Goal: Task Accomplishment & Management: Complete application form

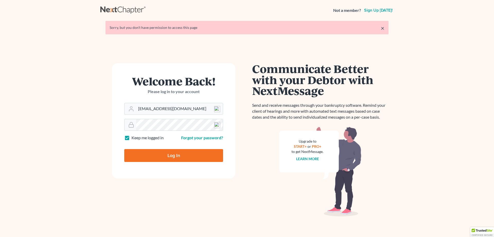
click at [173, 154] on input "Log In" at bounding box center [173, 155] width 99 height 13
type input "Thinking..."
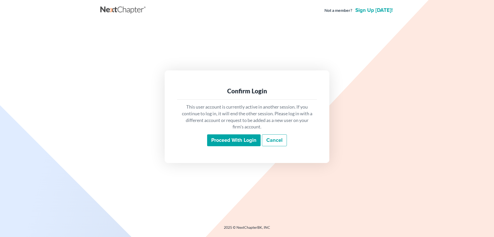
click at [223, 141] on input "Proceed with login" at bounding box center [234, 140] width 54 height 12
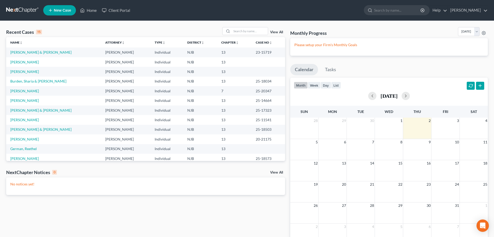
click at [61, 12] on span "New Case" at bounding box center [62, 10] width 17 height 4
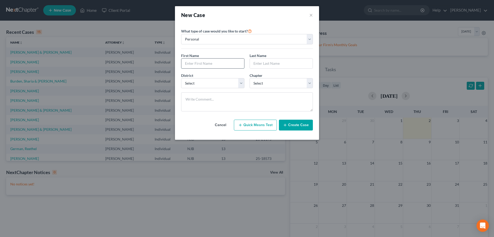
click at [212, 62] on input "text" at bounding box center [213, 63] width 63 height 10
type input "[PERSON_NAME]"
click at [265, 66] on input "text" at bounding box center [281, 63] width 63 height 10
type input "[PERSON_NAME] 3rd"
click at [181, 78] on select "Select [US_STATE] - [GEOGRAPHIC_DATA] [US_STATE] - [GEOGRAPHIC_DATA][US_STATE] …" at bounding box center [212, 83] width 63 height 10
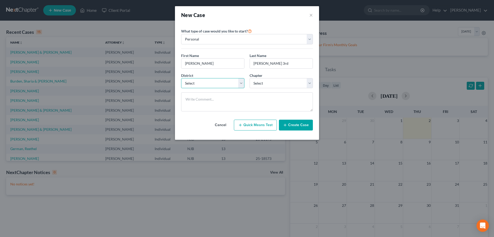
select select "51"
click option "[US_STATE]" at bounding box center [0, 0] width 0 height 0
click at [250, 78] on select "Select 7 11 12 13" at bounding box center [281, 83] width 63 height 10
select select "3"
click option "13" at bounding box center [0, 0] width 0 height 0
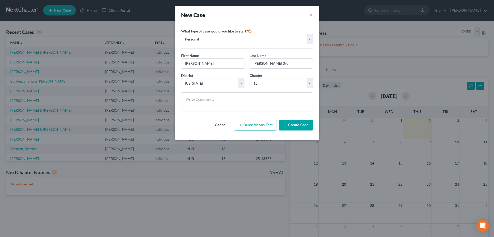
click at [289, 123] on button "Create Case" at bounding box center [296, 124] width 34 height 11
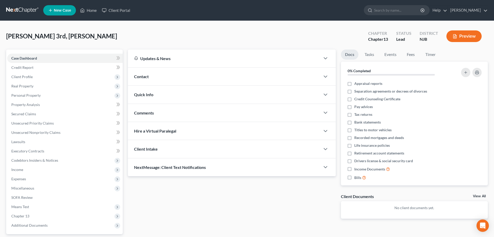
click at [148, 76] on span "Contact" at bounding box center [141, 76] width 15 height 5
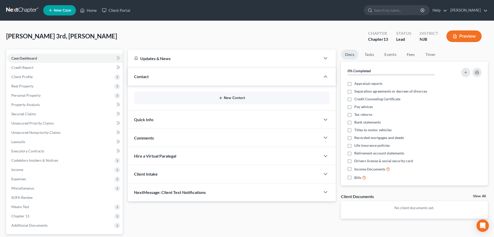
click at [226, 98] on button "New Contact" at bounding box center [231, 98] width 187 height 4
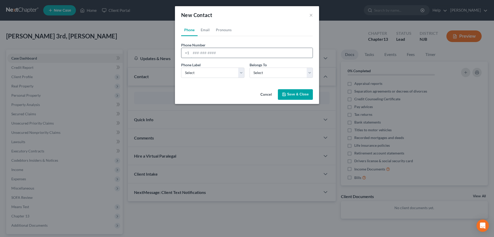
click at [204, 51] on input "tel" at bounding box center [252, 53] width 122 height 10
type input "[PHONE_NUMBER]"
click at [181, 67] on select "Select Mobile Home Work Other" at bounding box center [212, 72] width 63 height 10
select select "0"
click option "Mobile" at bounding box center [0, 0] width 0 height 0
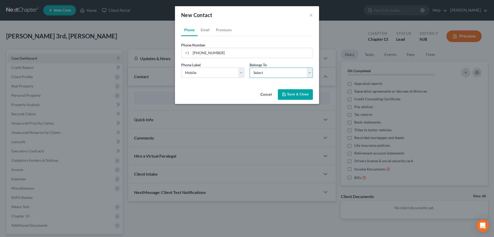
click at [250, 67] on select "Select Client Other" at bounding box center [281, 72] width 63 height 10
select select "0"
click option "Client" at bounding box center [0, 0] width 0 height 0
click at [285, 96] on polyline "button" at bounding box center [284, 94] width 2 height 1
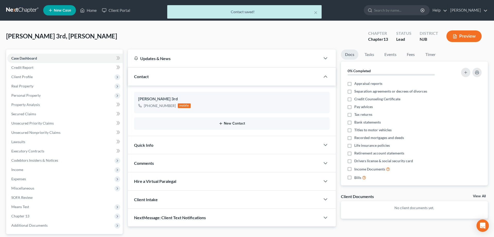
click at [233, 123] on button "New Contact" at bounding box center [231, 123] width 187 height 4
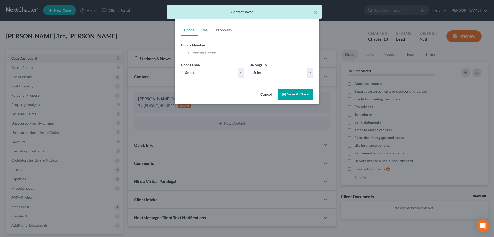
click at [205, 31] on link "Email" at bounding box center [205, 30] width 15 height 12
click at [201, 54] on input "email" at bounding box center [252, 53] width 122 height 10
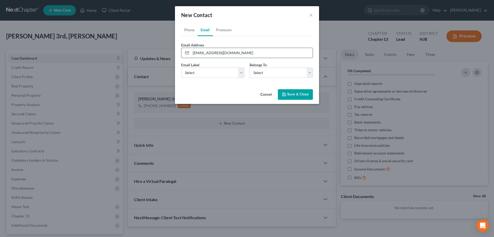
click at [230, 54] on input "[EMAIL_ADDRESS][DOMAIN_NAME]" at bounding box center [252, 53] width 122 height 10
type input "[EMAIL_ADDRESS][DOMAIN_NAME]"
click at [181, 67] on select "Select Home Work Other" at bounding box center [212, 72] width 63 height 10
select select "0"
click option "Home" at bounding box center [0, 0] width 0 height 0
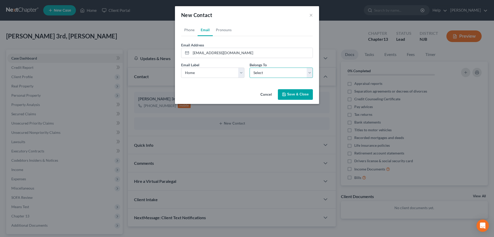
click at [250, 67] on select "Select Client Other" at bounding box center [281, 72] width 63 height 10
select select "0"
click option "Client" at bounding box center [0, 0] width 0 height 0
click at [291, 94] on button "Save & Close" at bounding box center [295, 94] width 35 height 11
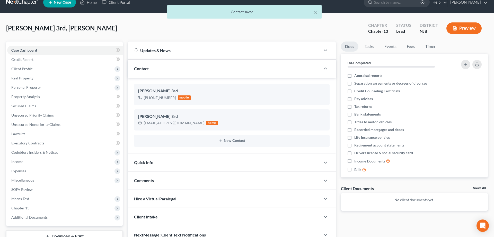
scroll to position [46, 0]
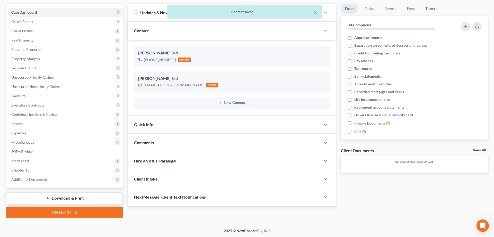
click at [147, 140] on span "Comments" at bounding box center [144, 142] width 20 height 5
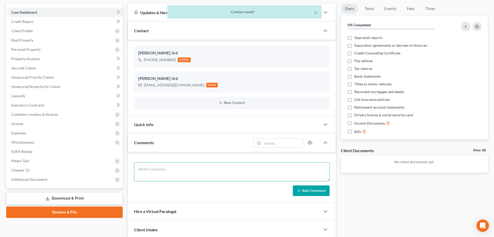
click at [142, 169] on textarea at bounding box center [232, 171] width 196 height 19
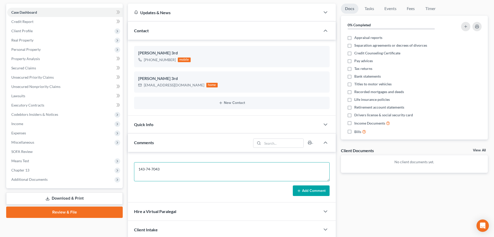
type textarea "143-74-7043"
click at [302, 191] on button "Add Comment" at bounding box center [311, 190] width 37 height 11
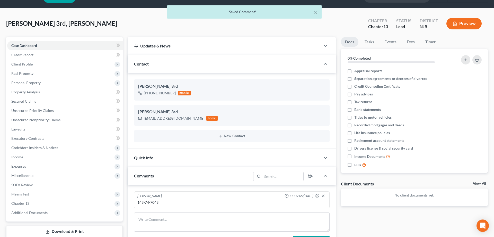
scroll to position [0, 0]
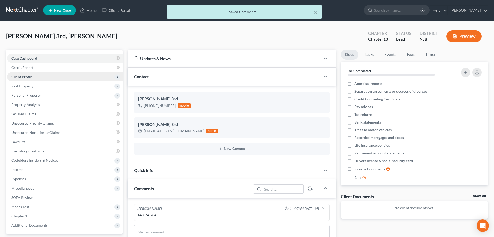
click at [25, 75] on span "Client Profile" at bounding box center [21, 76] width 21 height 4
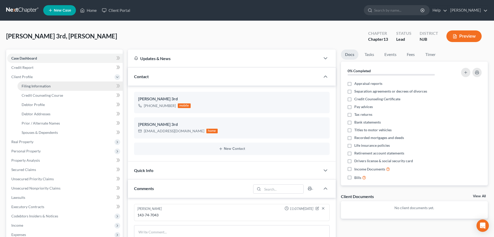
click at [41, 87] on span "Filing Information" at bounding box center [36, 86] width 29 height 4
select select "1"
select select "0"
select select "3"
select select "51"
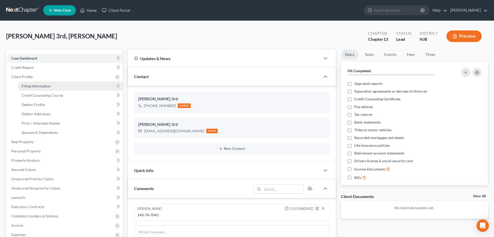
select select "0"
select select "33"
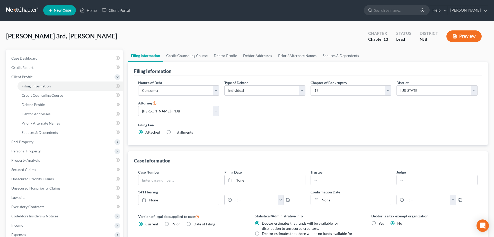
scroll to position [102, 0]
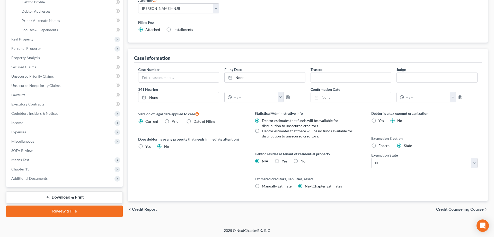
click at [379, 145] on label "Federal" at bounding box center [385, 145] width 12 height 5
click at [381, 145] on input "Federal" at bounding box center [382, 144] width 3 height 3
radio input "true"
radio input "false"
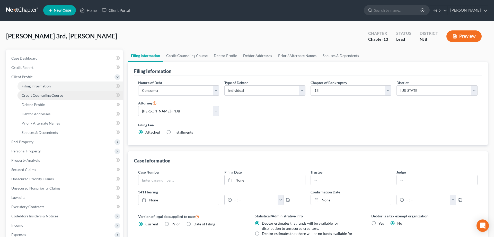
click at [51, 96] on span "Credit Counseling Course" at bounding box center [42, 95] width 41 height 4
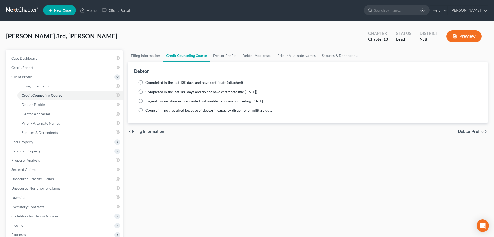
click at [145, 82] on label "Completed in the last 180 days and have certificate (attached)" at bounding box center [194, 82] width 98 height 5
click at [148, 82] on input "Completed in the last 180 days and have certificate (attached)" at bounding box center [149, 81] width 3 height 3
radio input "true"
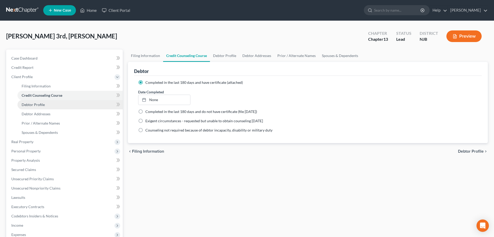
click at [38, 103] on span "Debtor Profile" at bounding box center [33, 104] width 23 height 4
select select "0"
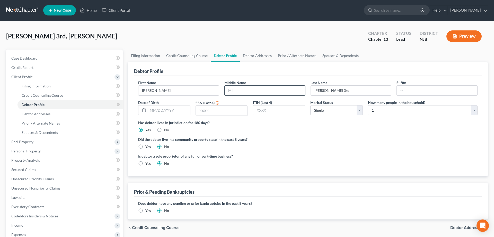
click at [231, 94] on input "text" at bounding box center [265, 90] width 81 height 10
type input "[PERSON_NAME]"
click at [368, 105] on select "Select 1 2 3 4 5 6 7 8 9 10 11 12 13 14 15 16 17 18 19 20" at bounding box center [423, 110] width 110 height 10
select select "2"
click option "3" at bounding box center [0, 0] width 0 height 0
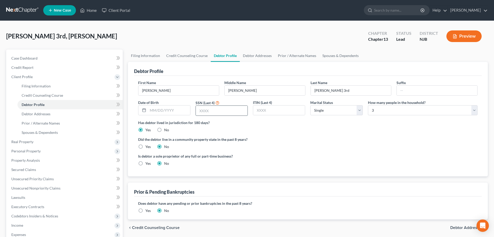
click at [219, 113] on input "text" at bounding box center [222, 111] width 52 height 10
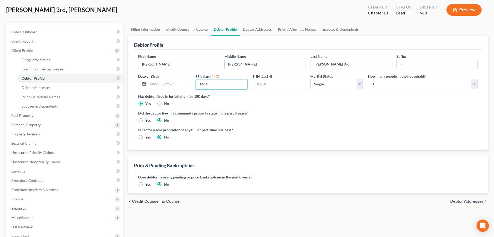
scroll to position [53, 0]
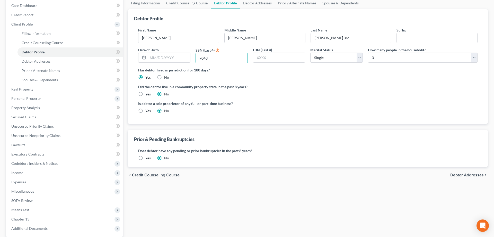
type input "7043"
click at [145, 159] on label "Yes" at bounding box center [147, 157] width 5 height 5
click at [148, 159] on input "Yes" at bounding box center [149, 156] width 3 height 3
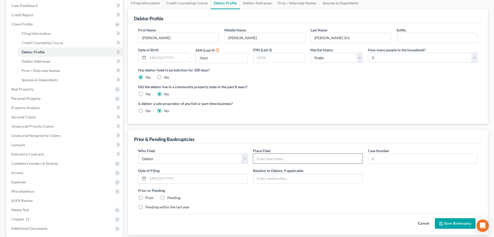
click at [290, 158] on input "text" at bounding box center [307, 158] width 109 height 10
type input "[GEOGRAPHIC_DATA]"
click at [381, 160] on input "text" at bounding box center [422, 158] width 109 height 10
type input "08-13976"
click at [145, 197] on label "Prior" at bounding box center [149, 197] width 8 height 5
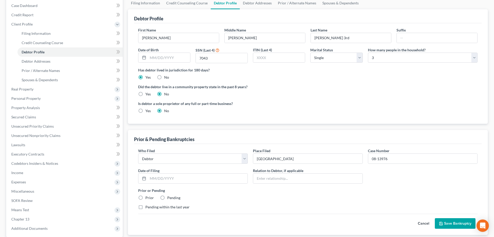
click at [148, 197] on input "Prior" at bounding box center [149, 196] width 3 height 3
radio input "true"
click at [443, 220] on button "Save Bankruptcy" at bounding box center [455, 223] width 41 height 11
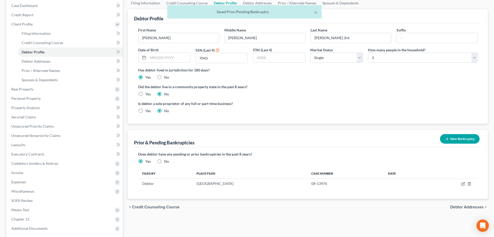
click at [448, 139] on icon "button" at bounding box center [447, 139] width 4 height 4
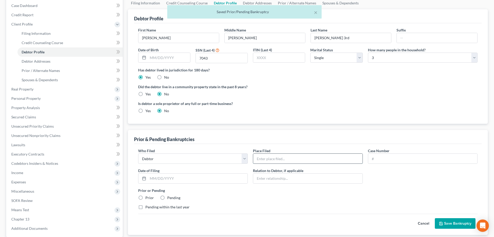
click at [303, 158] on input "text" at bounding box center [307, 158] width 109 height 10
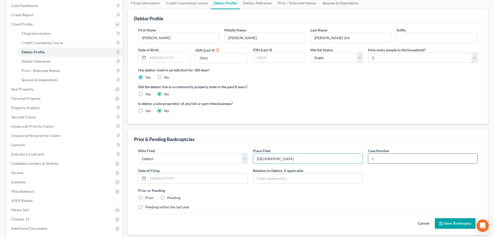
type input "[GEOGRAPHIC_DATA]"
click at [400, 158] on input "text" at bounding box center [422, 158] width 109 height 10
type input "18-17767"
click at [145, 197] on label "Prior" at bounding box center [149, 197] width 8 height 5
click at [148, 197] on input "Prior" at bounding box center [149, 196] width 3 height 3
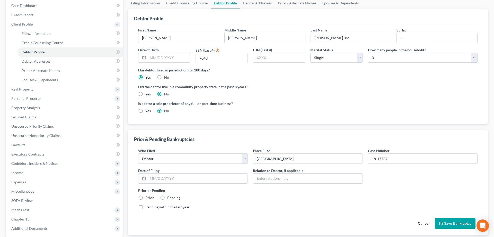
radio input "true"
click at [454, 224] on button "Save Bankruptcy" at bounding box center [455, 223] width 41 height 11
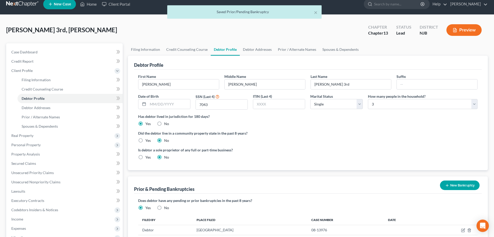
scroll to position [0, 0]
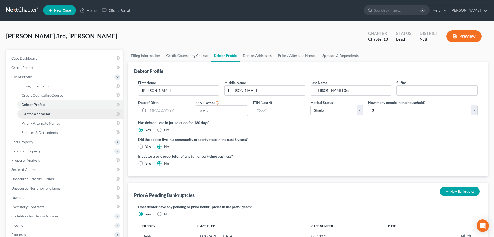
click at [48, 112] on span "Debtor Addresses" at bounding box center [36, 113] width 29 height 4
select select "0"
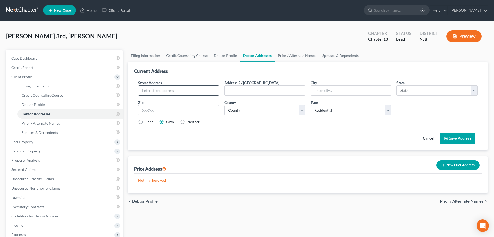
click at [154, 93] on input "text" at bounding box center [179, 90] width 81 height 10
type input "[STREET_ADDRESS]"
click at [154, 109] on input "text" at bounding box center [178, 110] width 81 height 10
type input "08349"
type input "Port [PERSON_NAME]"
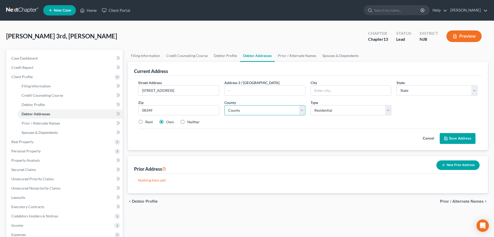
select select "33"
click at [224, 105] on select "County" at bounding box center [264, 110] width 81 height 10
select select "5"
click option "[GEOGRAPHIC_DATA]" at bounding box center [0, 0] width 0 height 0
click at [452, 139] on button "Save Address" at bounding box center [458, 138] width 36 height 11
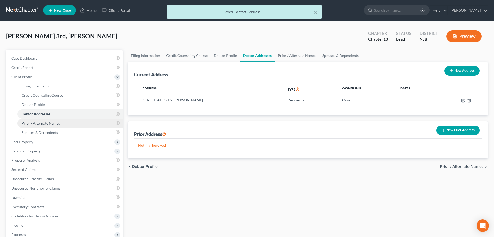
click at [47, 124] on span "Prior / Alternate Names" at bounding box center [41, 123] width 38 height 4
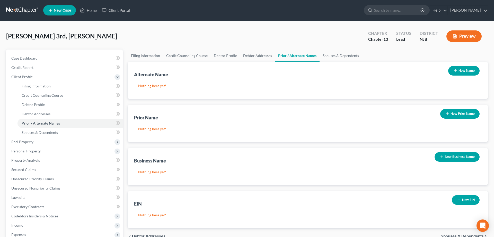
click at [456, 68] on icon "button" at bounding box center [456, 70] width 4 height 4
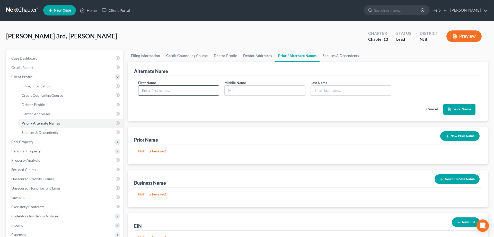
click at [174, 89] on input "text" at bounding box center [179, 90] width 81 height 10
type input "[PERSON_NAME]"
type input "Elworrd"
type input "[PERSON_NAME] III"
click at [454, 109] on button "Save Name" at bounding box center [460, 109] width 32 height 11
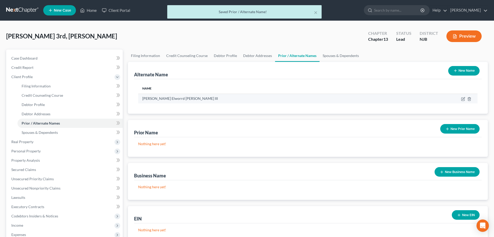
click at [165, 99] on td "[PERSON_NAME] Elworrd [PERSON_NAME] III" at bounding box center [274, 98] width 273 height 10
click at [166, 98] on td "[PERSON_NAME] Elworrd [PERSON_NAME] III" at bounding box center [274, 98] width 273 height 10
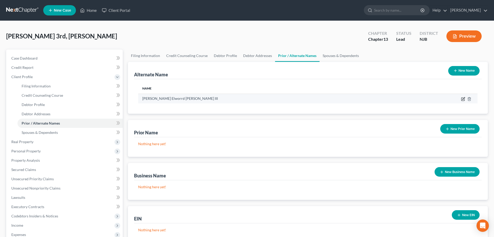
click at [464, 98] on icon at bounding box center [463, 99] width 4 height 4
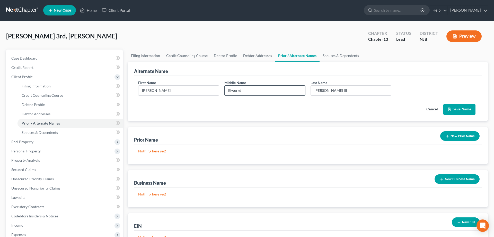
click at [238, 90] on input "Elworrd" at bounding box center [265, 90] width 81 height 10
click at [239, 91] on input "Elworrd" at bounding box center [265, 90] width 81 height 10
type input "[PERSON_NAME]"
drag, startPoint x: 459, startPoint y: 105, endPoint x: 452, endPoint y: 105, distance: 7.5
click at [459, 105] on button "Save Name" at bounding box center [460, 109] width 32 height 11
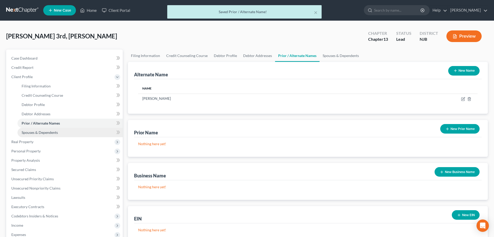
click at [49, 132] on span "Spouses & Dependents" at bounding box center [40, 132] width 36 height 4
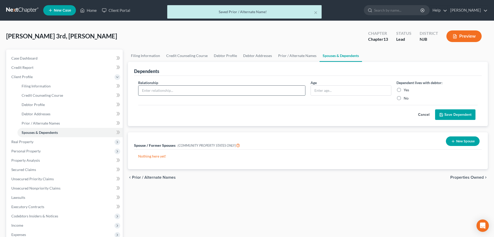
click at [155, 93] on input "text" at bounding box center [222, 90] width 167 height 10
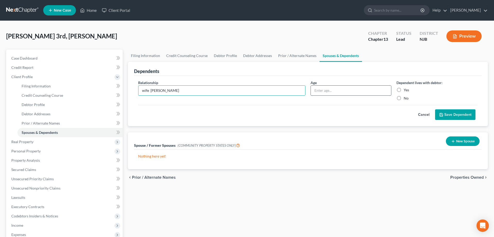
type input "wife [PERSON_NAME]"
click at [335, 90] on input "text" at bounding box center [351, 90] width 81 height 10
type input "41"
click at [404, 89] on label "Yes" at bounding box center [406, 89] width 5 height 5
click at [406, 89] on input "Yes" at bounding box center [407, 88] width 3 height 3
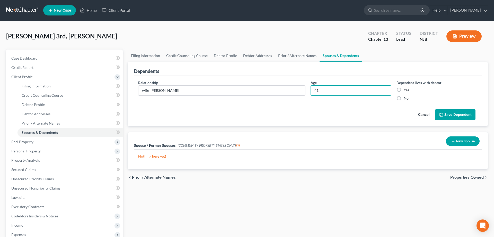
radio input "true"
click at [444, 117] on button "Save Dependent" at bounding box center [455, 114] width 40 height 11
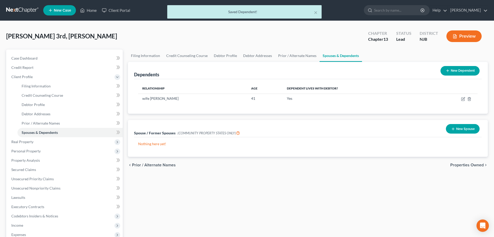
click at [446, 71] on icon at bounding box center [448, 70] width 4 height 4
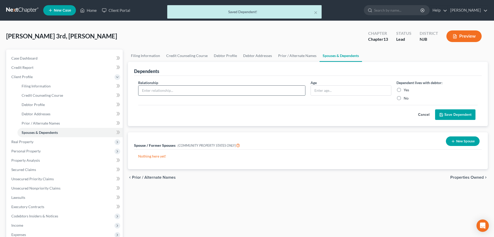
click at [157, 92] on input "text" at bounding box center [222, 90] width 167 height 10
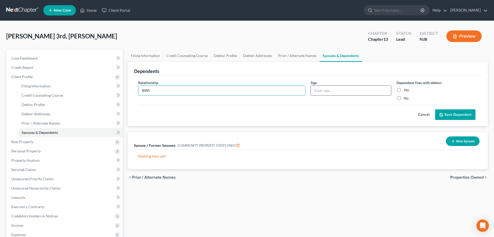
type input "BWS"
click at [322, 90] on input "text" at bounding box center [351, 90] width 81 height 10
type input "12"
click at [404, 89] on label "Yes" at bounding box center [406, 89] width 5 height 5
click at [406, 89] on input "Yes" at bounding box center [407, 88] width 3 height 3
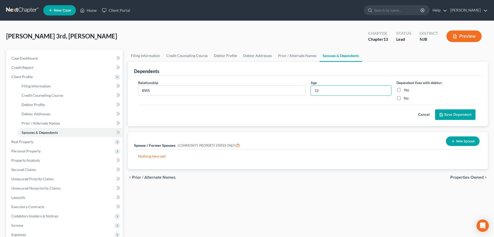
radio input "true"
click at [446, 114] on button "Save Dependent" at bounding box center [455, 114] width 40 height 11
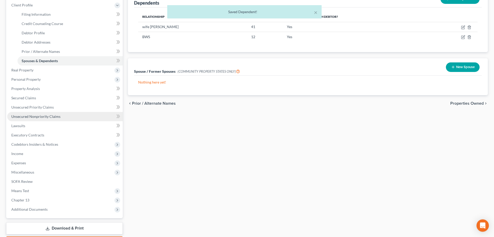
scroll to position [79, 0]
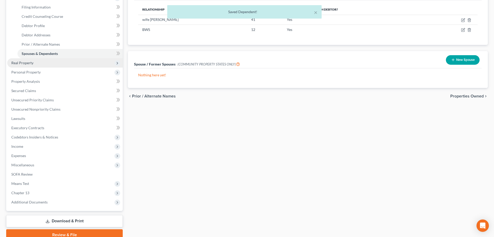
click at [19, 64] on span "Real Property" at bounding box center [22, 63] width 22 height 4
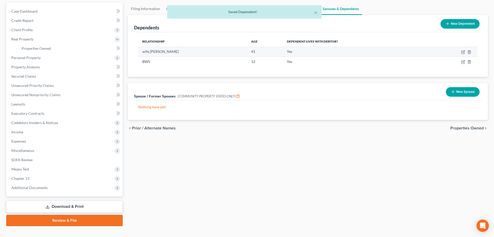
scroll to position [0, 0]
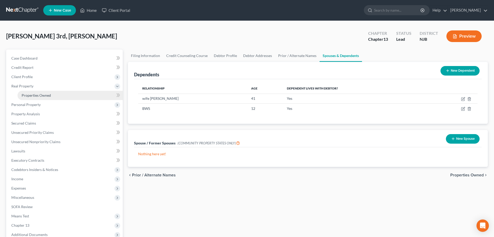
click at [31, 94] on span "Properties Owned" at bounding box center [36, 95] width 29 height 4
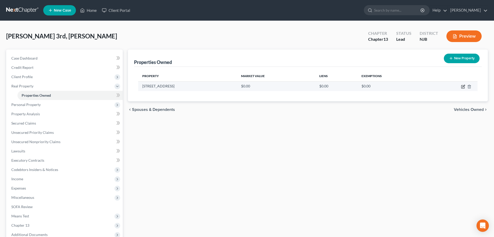
click at [463, 86] on icon "button" at bounding box center [463, 86] width 4 height 4
select select "33"
select select "5"
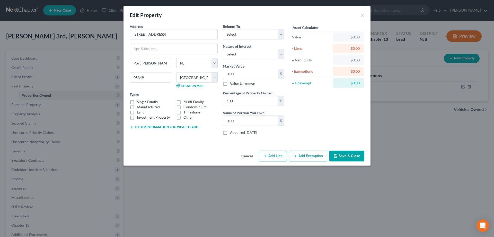
click at [137, 100] on label "Single Family" at bounding box center [147, 101] width 21 height 5
click at [139, 100] on input "Single Family" at bounding box center [140, 100] width 3 height 3
checkbox input "true"
click at [223, 29] on select "Select Debtor 1 Only Debtor 2 Only Debtor 1 And Debtor 2 Only At Least One Of T…" at bounding box center [254, 34] width 62 height 10
select select "1"
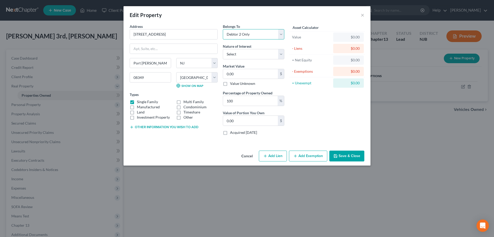
click option "Debtor 2 Only" at bounding box center [0, 0] width 0 height 0
click at [223, 49] on select "Select Fee Simple Joint Tenant Life Estate Equitable Interest Future Interest T…" at bounding box center [254, 54] width 62 height 10
select select "0"
click option "Fee Simple" at bounding box center [0, 0] width 0 height 0
click at [268, 72] on input "0.00" at bounding box center [250, 74] width 55 height 10
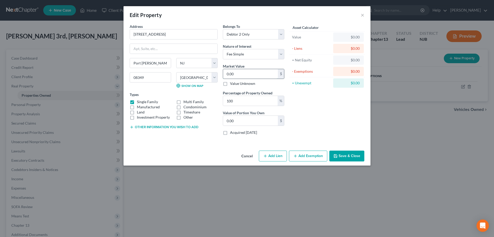
type input "0"
click at [184, 118] on label "Other" at bounding box center [189, 117] width 10 height 5
click at [186, 118] on input "Other" at bounding box center [187, 116] width 3 height 3
checkbox input "true"
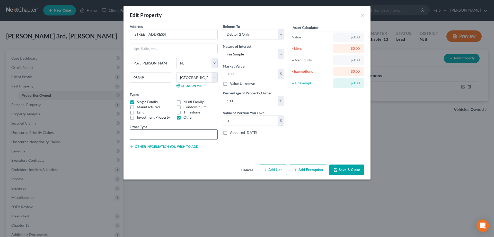
click at [158, 136] on input "text" at bounding box center [174, 134] width 88 height 10
click at [163, 135] on input "1985 Single wide Trailer" at bounding box center [174, 134] width 88 height 10
click at [177, 135] on input "1985 Single wide trailer" at bounding box center [174, 134] width 88 height 10
type input "1985 Single wide trailer 1.75 acres 2 car garage"
click at [270, 170] on button "Add Lien" at bounding box center [273, 169] width 28 height 11
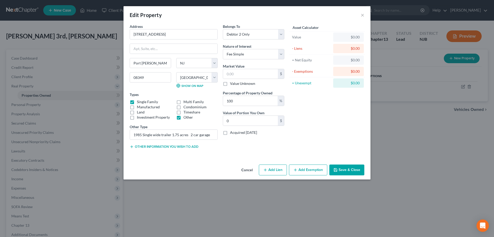
select select "1"
select select "0"
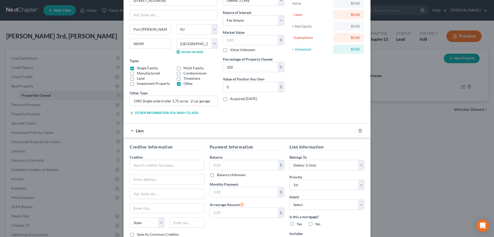
scroll to position [53, 0]
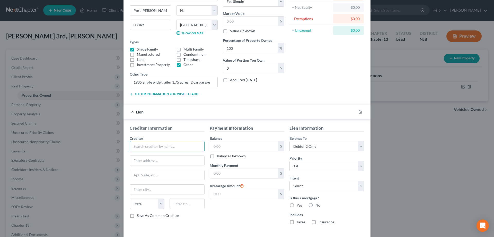
click at [154, 145] on input "text" at bounding box center [167, 146] width 75 height 10
type input "Freedom Mortgage"
click at [139, 163] on input "text" at bounding box center [167, 160] width 74 height 10
type input "[STREET_ADDRESS]"
click at [181, 201] on input "text" at bounding box center [187, 203] width 35 height 10
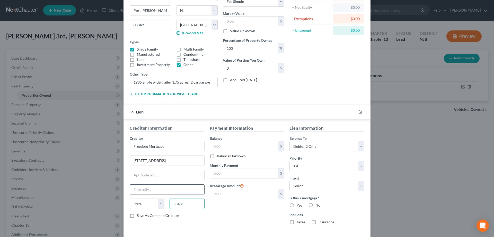
type input "33431"
click at [183, 186] on input "text" at bounding box center [167, 189] width 74 height 10
type input "Boca Raton"
select select "9"
click at [223, 145] on input "text" at bounding box center [244, 146] width 68 height 10
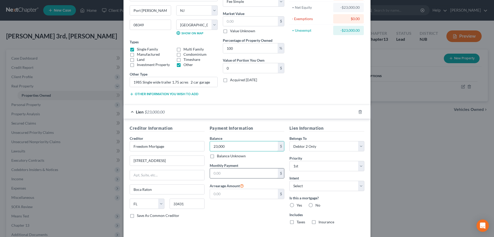
type input "23,000"
click at [235, 175] on input "text" at bounding box center [244, 173] width 68 height 10
type input "718"
click at [297, 204] on label "Yes" at bounding box center [299, 204] width 5 height 5
click at [299, 204] on input "Yes" at bounding box center [300, 203] width 3 height 3
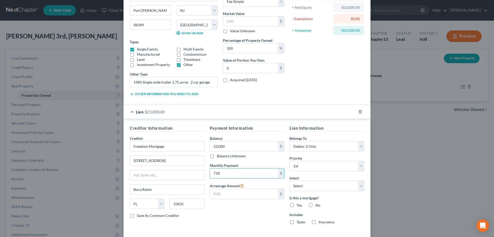
radio input "true"
click at [297, 221] on label "Taxes" at bounding box center [301, 221] width 8 height 5
click at [299, 221] on input "Taxes" at bounding box center [300, 220] width 3 height 3
checkbox input "true"
click at [319, 221] on label "Insurance" at bounding box center [327, 221] width 16 height 5
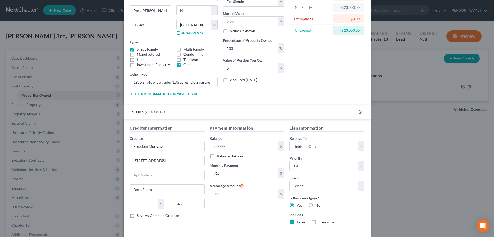
click at [321, 221] on input "Insurance" at bounding box center [322, 220] width 3 height 3
checkbox input "true"
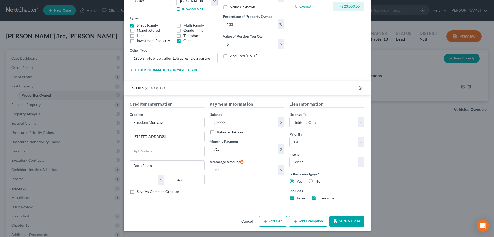
click at [353, 221] on button "Save & Close" at bounding box center [347, 221] width 35 height 11
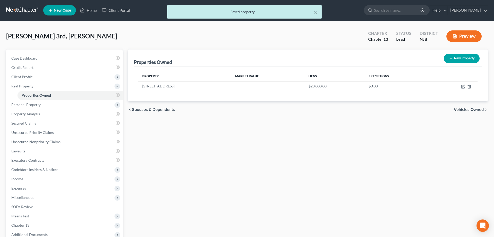
click at [190, 135] on div "Properties Owned New Property Property Market Value Liens Exemptions [STREET_AD…" at bounding box center [307, 160] width 365 height 223
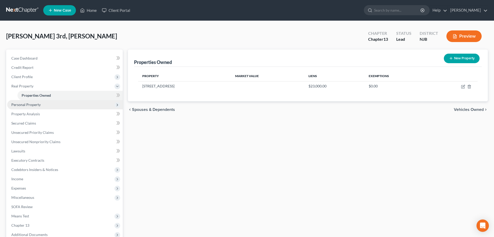
click at [37, 104] on span "Personal Property" at bounding box center [25, 104] width 29 height 4
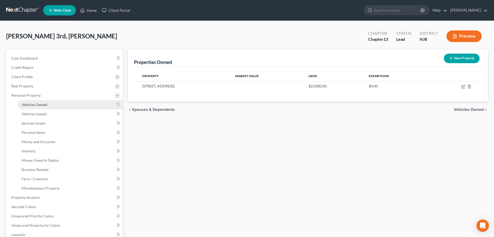
click at [38, 104] on span "Vehicles Owned" at bounding box center [35, 104] width 26 height 4
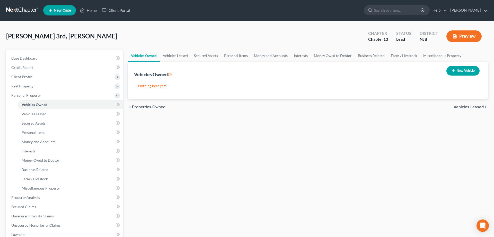
click at [465, 71] on button "New Vehicle" at bounding box center [463, 71] width 33 height 10
select select "0"
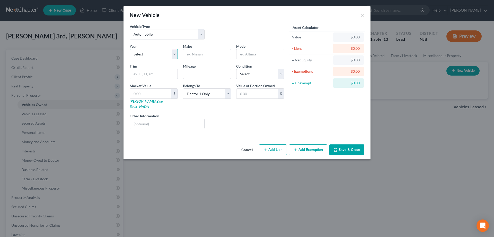
click at [130, 49] on select "Select 2026 2025 2024 2023 2022 2021 2020 2019 2018 2017 2016 2015 2014 2013 20…" at bounding box center [154, 54] width 48 height 10
select select "4"
click option "2022" at bounding box center [0, 0] width 0 height 0
click at [198, 55] on input "text" at bounding box center [207, 54] width 48 height 10
type input "Mitsubishi"
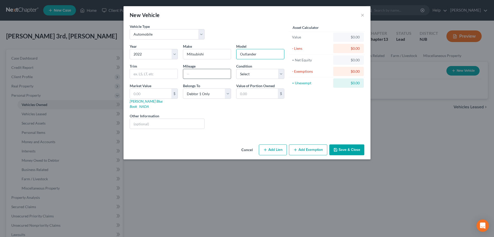
type input "Outlander"
click at [188, 76] on input "text" at bounding box center [207, 74] width 48 height 10
type input "45000"
click at [149, 104] on link "NADA" at bounding box center [144, 106] width 10 height 4
click at [147, 97] on input "text" at bounding box center [150, 94] width 41 height 10
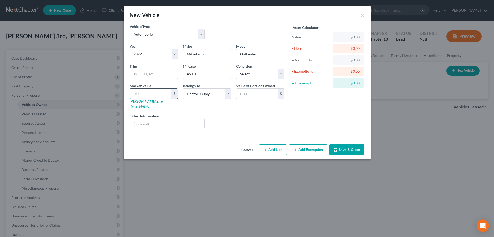
type input "2"
type input "2.00"
type input "25"
type input "25.00"
type input "251"
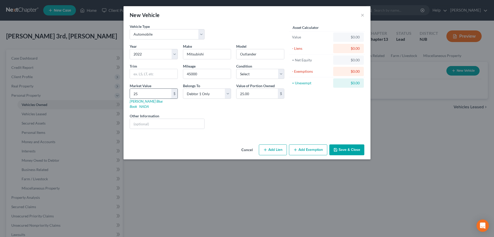
type input "251.00"
type input "2510"
type input "2,510.00"
type input "2,5100"
type input "25,100.00"
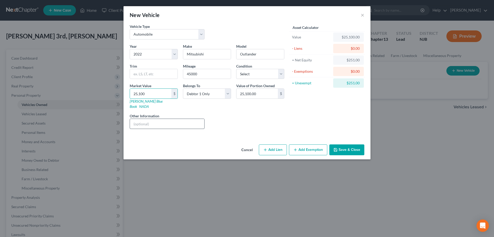
type input "25,100"
click at [149, 119] on input "text" at bounding box center [167, 124] width 74 height 10
type input "NADA"
click at [269, 144] on button "Add Lien" at bounding box center [273, 149] width 28 height 11
select select "0"
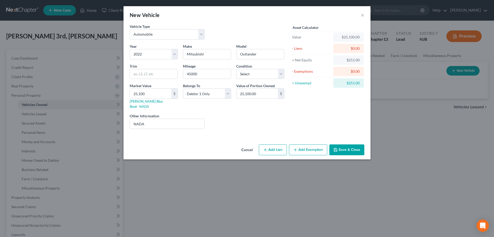
select select "0"
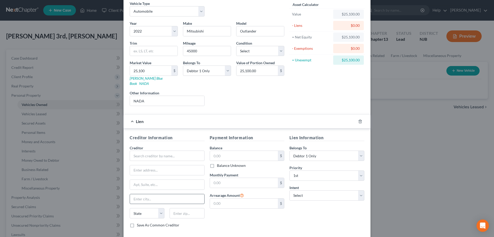
scroll to position [45, 0]
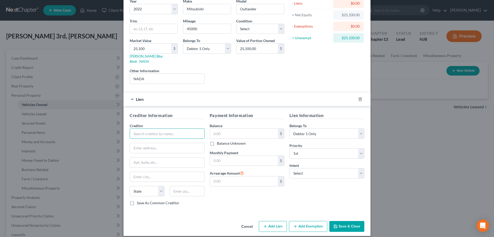
click at [158, 128] on input "text" at bounding box center [167, 133] width 75 height 10
click at [147, 128] on input "Teachers FCU" at bounding box center [167, 133] width 75 height 10
type input "Teacher's FCU"
click at [147, 145] on input "text" at bounding box center [167, 148] width 74 height 10
click at [290, 168] on select "Select Surrender Redeem Reaffirm Avoid Other" at bounding box center [327, 173] width 75 height 10
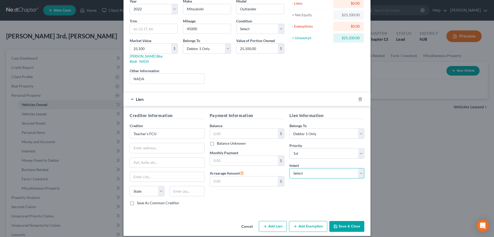
select select "4"
click option "Other" at bounding box center [0, 0] width 0 height 0
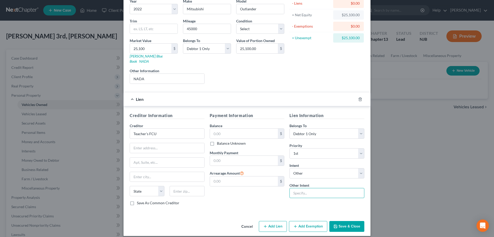
click at [310, 188] on input "text" at bounding box center [327, 193] width 75 height 10
type input "retain102 Motor Pkwy"
click at [149, 145] on input "text" at bounding box center [167, 148] width 74 height 10
type input "102 Motor Pkwy"
click at [173, 186] on input "text" at bounding box center [187, 191] width 35 height 10
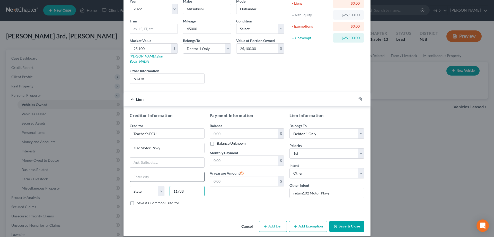
type input "11788"
click at [171, 176] on input "text" at bounding box center [167, 177] width 74 height 10
type input "Hauppauge"
select select "35"
click at [230, 128] on input "text" at bounding box center [244, 133] width 68 height 10
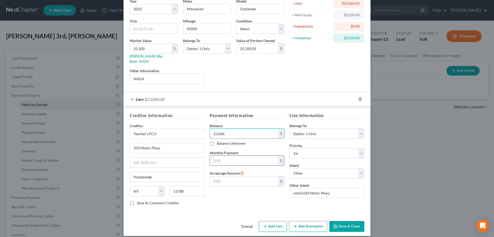
type input "23,066"
click at [228, 155] on input "text" at bounding box center [244, 160] width 68 height 10
type input "603"
click at [335, 188] on input "retain102 Motor Pkwy" at bounding box center [327, 193] width 75 height 10
type input "retain"
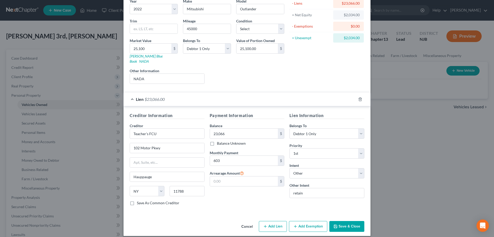
click at [303, 221] on button "Add Exemption" at bounding box center [308, 226] width 38 height 11
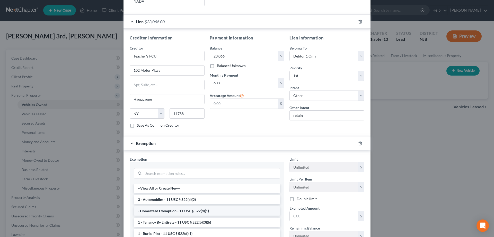
scroll to position [150, 0]
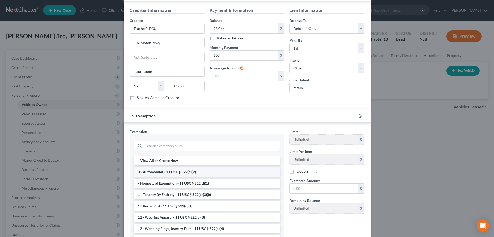
click at [156, 167] on li "3 - Automobiles - 11 USC § 522(d)(2)" at bounding box center [207, 171] width 146 height 9
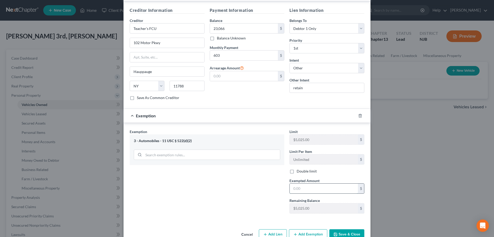
click at [302, 183] on input "text" at bounding box center [324, 188] width 68 height 10
type input "2,034"
click at [352, 229] on button "Save & Close" at bounding box center [347, 234] width 35 height 11
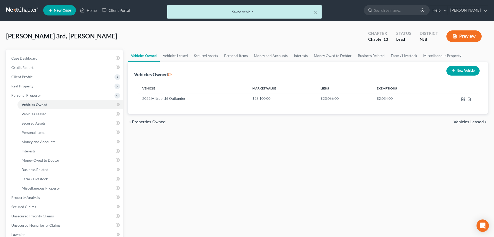
click at [456, 71] on button "New Vehicle" at bounding box center [463, 71] width 33 height 10
select select "0"
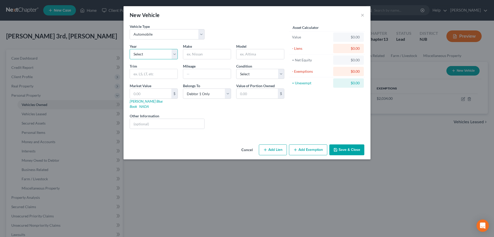
click at [130, 49] on select "Select 2026 2025 2024 2023 2022 2021 2020 2019 2018 2017 2016 2015 2014 2013 20…" at bounding box center [154, 54] width 48 height 10
drag, startPoint x: 173, startPoint y: 54, endPoint x: 363, endPoint y: 15, distance: 194.0
click at [363, 15] on button "×" at bounding box center [363, 15] width 4 height 6
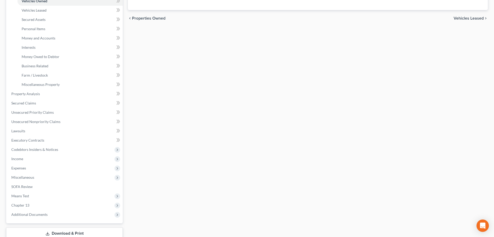
scroll to position [105, 0]
click at [26, 102] on span "Secured Claims" at bounding box center [23, 101] width 25 height 4
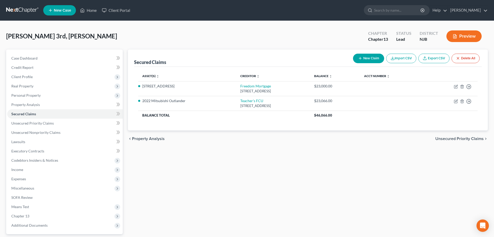
click at [364, 58] on button "New Claim" at bounding box center [368, 59] width 31 height 10
select select "0"
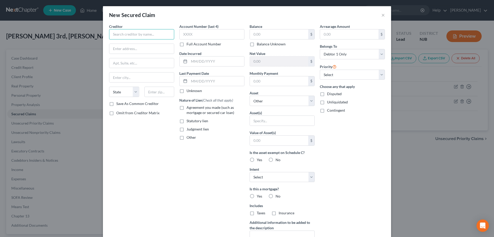
click at [148, 36] on input "text" at bounding box center [141, 34] width 65 height 10
click at [137, 45] on div "Credit Acceptance" at bounding box center [140, 43] width 54 height 5
type input "Credit Acceptance"
type input "[STREET_ADDRESS]"
type input "Southfield"
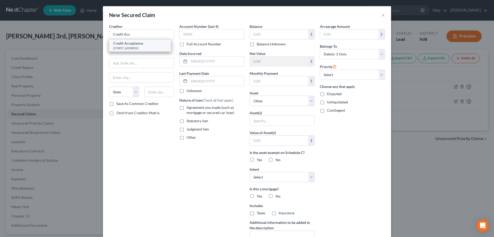
select select "23"
type input "48037"
click at [187, 107] on label "Agreement you made (such as mortgage or secured car loan)" at bounding box center [216, 110] width 58 height 10
click at [189, 107] on input "Agreement you made (such as mortgage or secured car loan)" at bounding box center [190, 106] width 3 height 3
checkbox input "true"
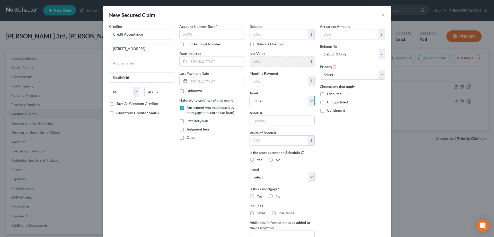
click at [250, 96] on select "Select Other Multiple Assets [STREET_ADDRESS] - $null 2022 Mitsubishi Outlander…" at bounding box center [282, 101] width 65 height 10
click option "Other" at bounding box center [0, 0] width 0 height 0
click at [258, 122] on input "text" at bounding box center [282, 121] width 65 height 10
click at [284, 120] on input "mom's '17 Nissan maxima" at bounding box center [282, 121] width 65 height 10
type input "mom's '17 Nissan Maxima"
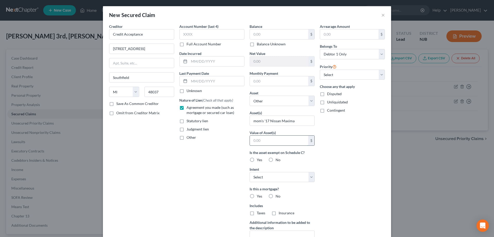
click at [278, 142] on input "text" at bounding box center [279, 140] width 58 height 10
click at [250, 172] on select "Select Surrender Redeem Reaffirm Avoid Other" at bounding box center [282, 177] width 65 height 10
select select "4"
click option "Other" at bounding box center [0, 0] width 0 height 0
click at [265, 197] on input "text" at bounding box center [282, 196] width 65 height 10
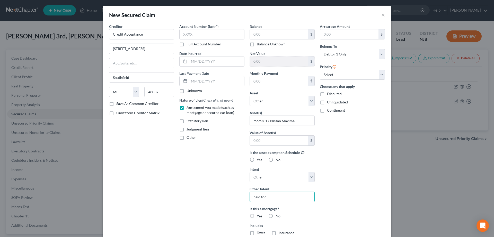
click at [254, 198] on input "paid for" at bounding box center [282, 196] width 65 height 10
click at [273, 197] on input "owned, paid for" at bounding box center [282, 196] width 65 height 10
click at [281, 199] on input "owned, paid for" at bounding box center [282, 196] width 65 height 10
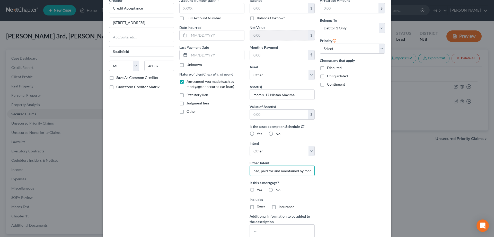
scroll to position [53, 0]
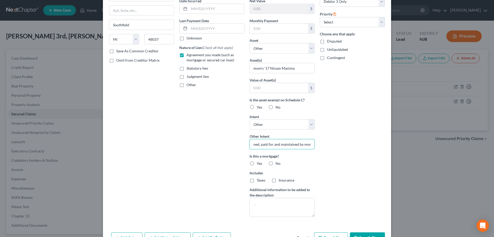
type input "owned, paid for and maintained by mom"
click at [257, 164] on label "Yes" at bounding box center [259, 163] width 5 height 5
click at [259, 164] on input "Yes" at bounding box center [260, 162] width 3 height 3
radio input "true"
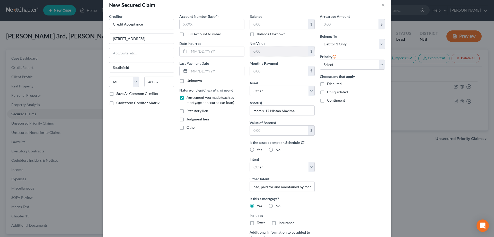
scroll to position [0, 0]
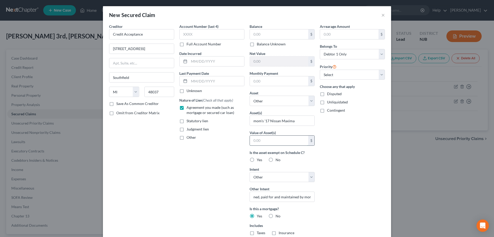
click at [272, 145] on input "text" at bounding box center [279, 140] width 58 height 10
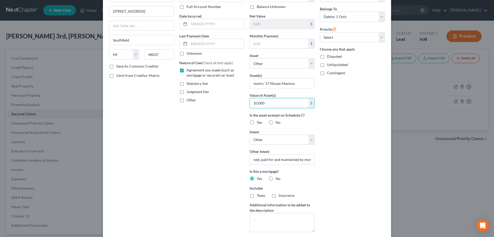
scroll to position [69, 0]
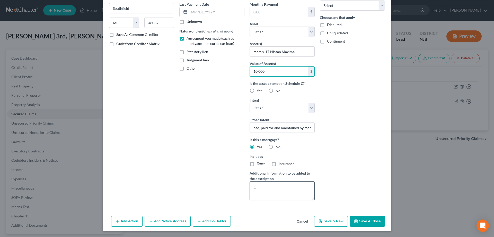
type input "10,000"
click at [263, 186] on textarea at bounding box center [282, 190] width 65 height 19
click at [267, 189] on textarea "Mom own's this car, but debtor" at bounding box center [282, 190] width 65 height 19
click at [306, 188] on textarea "Mom owns this car, but debtor" at bounding box center [282, 190] width 65 height 19
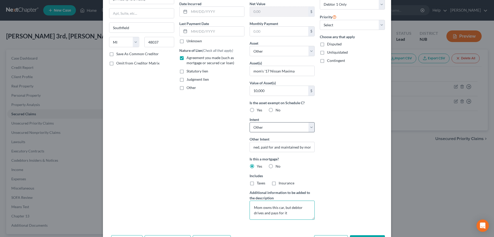
scroll to position [53, 0]
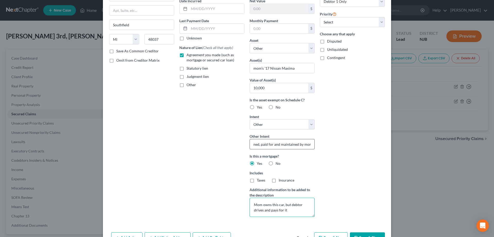
type textarea "Mom owns this car, but debtor drives and pays for it"
drag, startPoint x: 313, startPoint y: 144, endPoint x: 253, endPoint y: 144, distance: 60.8
click at [253, 144] on input "owned, paid for and maintained by mom" at bounding box center [282, 144] width 65 height 10
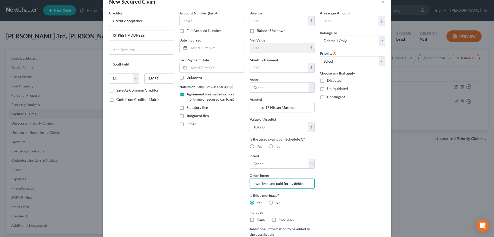
scroll to position [26, 0]
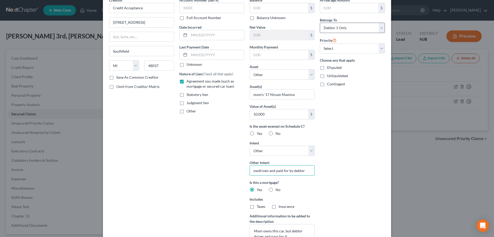
type input "owdriven and paid for by debtor"
click at [320, 23] on select "Select Debtor 1 Only Debtor 2 Only Debtor 1 And Debtor 2 Only At Least One Of T…" at bounding box center [352, 28] width 65 height 10
drag, startPoint x: 382, startPoint y: 27, endPoint x: 368, endPoint y: 121, distance: 94.7
click at [368, 121] on div "Arrearage Amount $ Belongs To * Select Debtor 1 Only Debtor 2 Only Debtor 1 And…" at bounding box center [352, 121] width 70 height 249
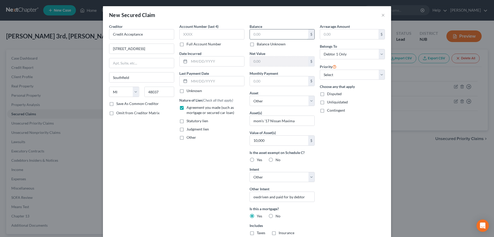
click at [270, 34] on input "text" at bounding box center [279, 34] width 58 height 10
type input "17,000"
click at [266, 83] on input "text" at bounding box center [279, 81] width 58 height 10
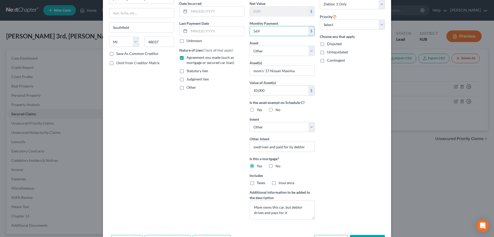
scroll to position [69, 0]
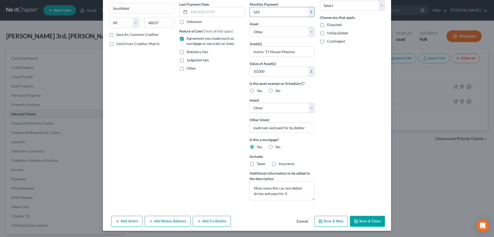
type input "569"
click at [365, 219] on button "Save & Close" at bounding box center [367, 220] width 35 height 11
select select
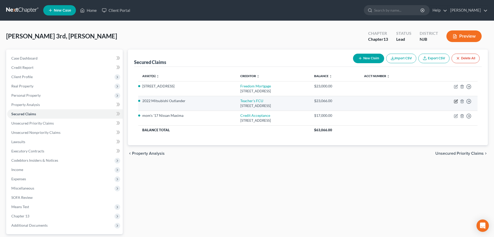
click at [454, 101] on icon "button" at bounding box center [455, 101] width 3 height 3
select select "35"
select select "3"
select select "4"
select select "0"
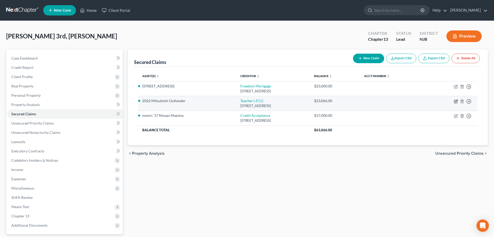
select select "0"
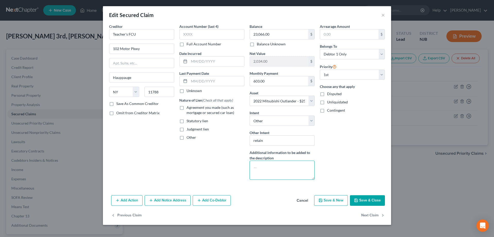
click at [262, 169] on textarea at bounding box center [282, 169] width 65 height 19
type textarea "Driven by debtor's wife"
click at [369, 201] on button "Save & Close" at bounding box center [367, 200] width 35 height 11
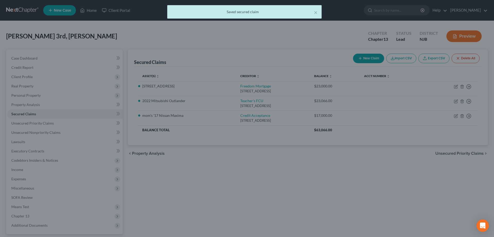
select select "3"
type input "0"
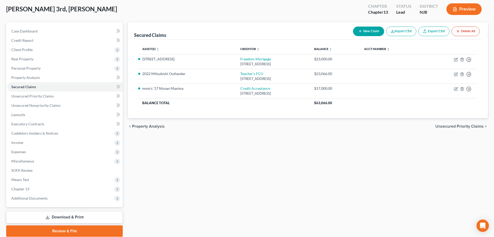
scroll to position [46, 0]
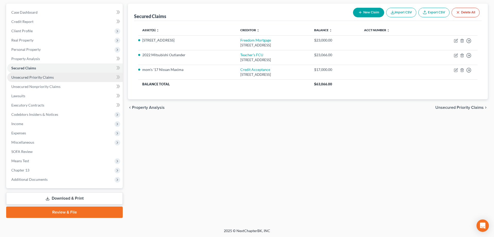
click at [37, 78] on span "Unsecured Priority Claims" at bounding box center [32, 77] width 42 height 4
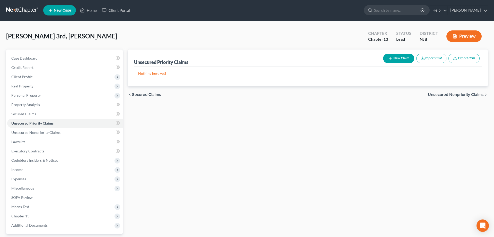
click at [401, 58] on button "New Claim" at bounding box center [398, 59] width 31 height 10
select select "0"
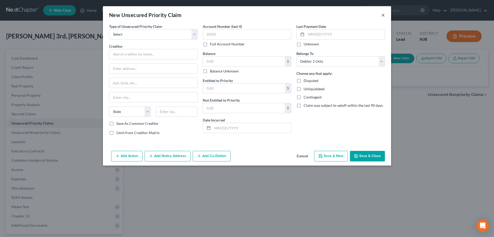
click at [383, 16] on button "×" at bounding box center [384, 15] width 4 height 6
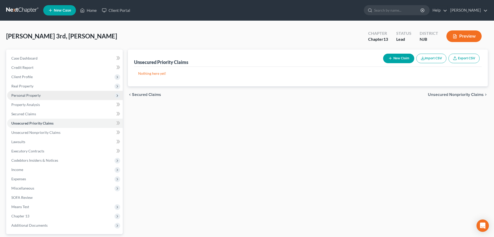
click at [32, 93] on span "Personal Property" at bounding box center [25, 95] width 29 height 4
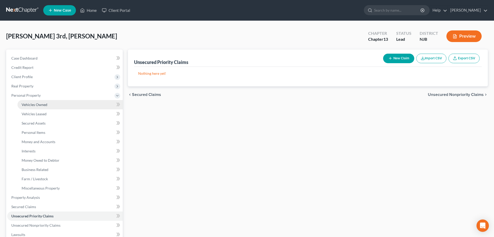
click at [40, 105] on span "Vehicles Owned" at bounding box center [35, 104] width 26 height 4
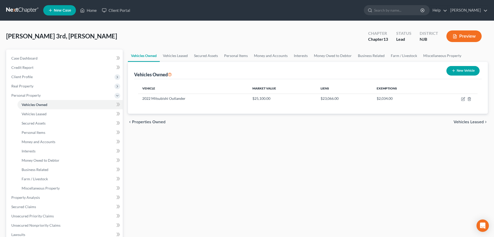
click at [460, 67] on button "New Vehicle" at bounding box center [463, 71] width 33 height 10
select select "0"
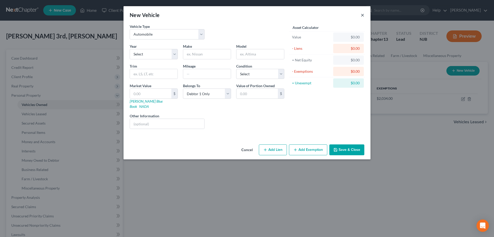
click at [362, 16] on button "×" at bounding box center [363, 15] width 4 height 6
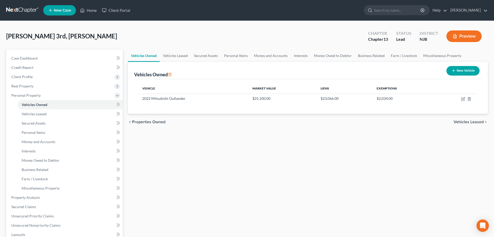
click at [466, 70] on button "New Vehicle" at bounding box center [463, 71] width 33 height 10
select select "0"
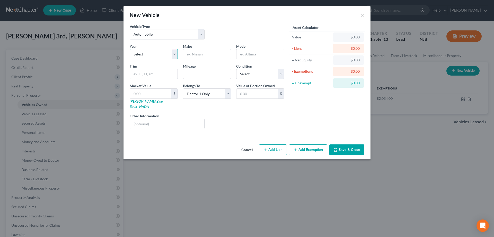
click at [130, 49] on select "Select 2026 2025 2024 2023 2022 2021 2020 2019 2018 2017 2016 2015 2014 2013 20…" at bounding box center [154, 54] width 48 height 10
select select "28"
click option "1998" at bounding box center [0, 0] width 0 height 0
click at [201, 56] on input "text" at bounding box center [207, 54] width 48 height 10
type input "Chevy"
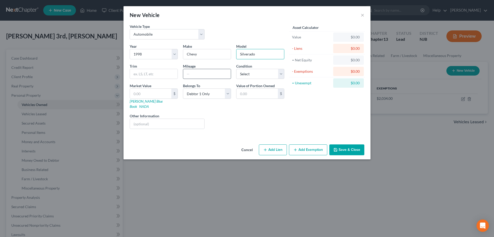
type input "Silverado"
click at [196, 73] on input "text" at bounding box center [207, 74] width 48 height 10
type input "255800"
click at [149, 104] on link "NADA" at bounding box center [144, 106] width 10 height 4
click at [150, 94] on input "text" at bounding box center [150, 94] width 41 height 10
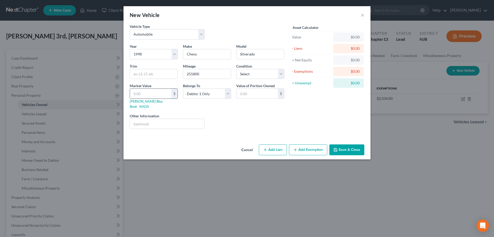
type input "3"
type input "3.00"
type input "39"
type input "39.00"
type input "390"
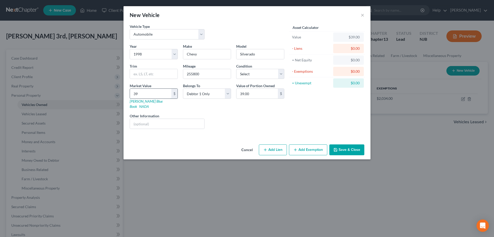
type input "390.00"
type input "3900"
type input "3,900.00"
type input "3,900"
click at [148, 119] on input "text" at bounding box center [167, 124] width 74 height 10
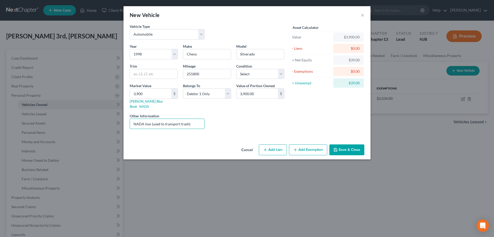
type input "NADA low (used to transport trash)"
click at [295, 148] on icon "button" at bounding box center [295, 150] width 4 height 4
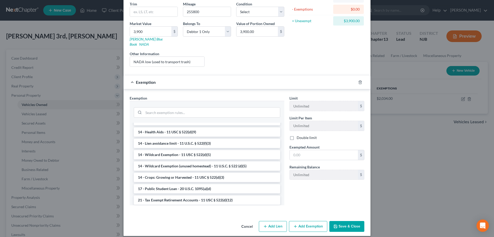
scroll to position [105, 0]
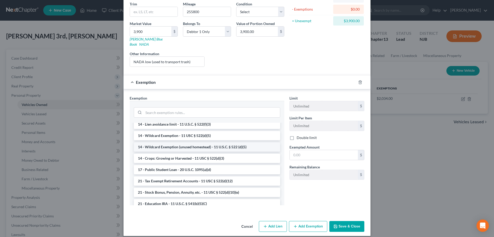
click at [170, 142] on li "14 - Wildcard Exemption (unused homestead) - 11 U.S.C. § 522 (d)(5)" at bounding box center [207, 146] width 146 height 9
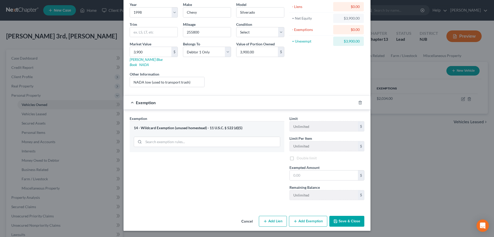
scroll to position [37, 0]
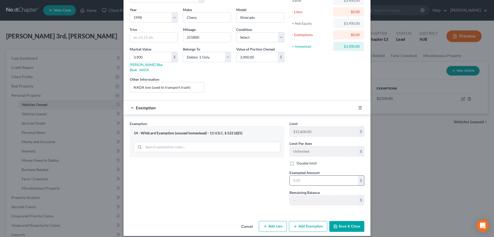
click at [297, 175] on input "text" at bounding box center [324, 180] width 68 height 10
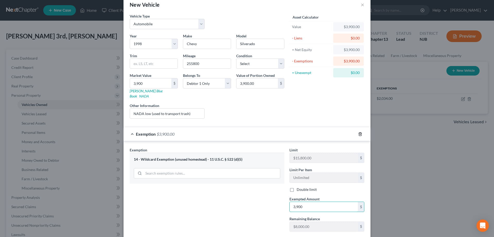
type input "3,900"
click at [361, 132] on icon "button" at bounding box center [360, 134] width 4 height 4
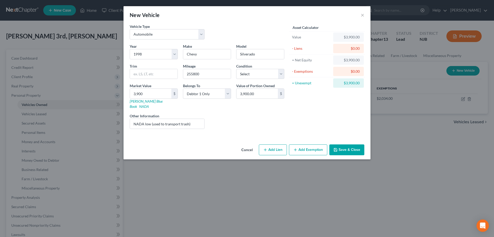
click at [314, 144] on button "Add Exemption" at bounding box center [308, 149] width 38 height 11
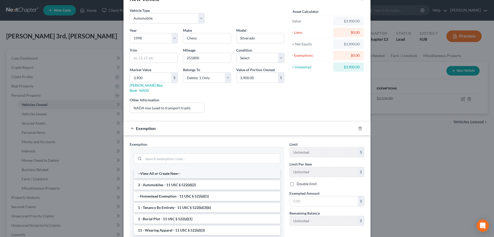
scroll to position [53, 0]
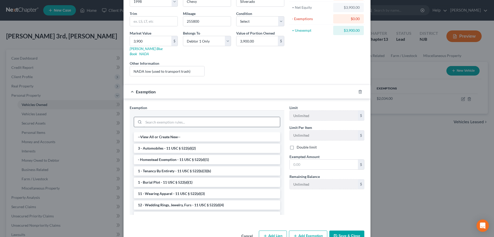
drag, startPoint x: 170, startPoint y: 141, endPoint x: 176, endPoint y: 144, distance: 6.6
click at [170, 143] on li "3 - Automobiles - 11 USC § 522(d)(2)" at bounding box center [207, 147] width 146 height 9
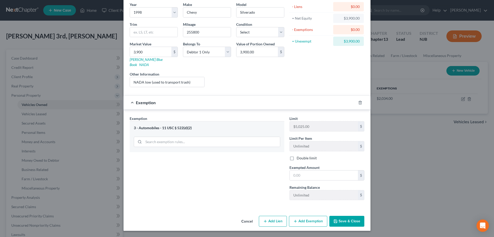
scroll to position [37, 0]
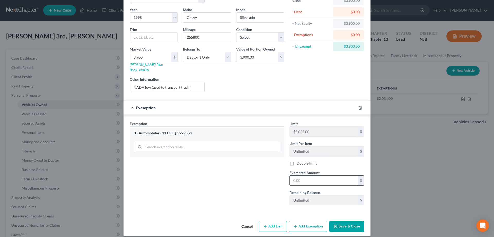
click at [312, 177] on input "text" at bounding box center [324, 180] width 68 height 10
type input "3,900"
click at [342, 221] on button "Save & Close" at bounding box center [347, 226] width 35 height 11
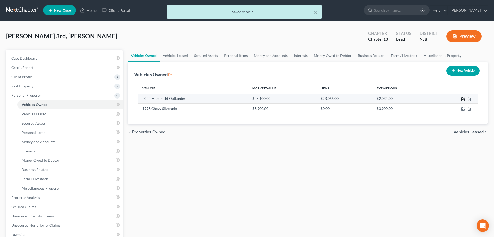
click at [464, 98] on icon "button" at bounding box center [464, 98] width 2 height 2
select select "0"
select select "4"
select select "0"
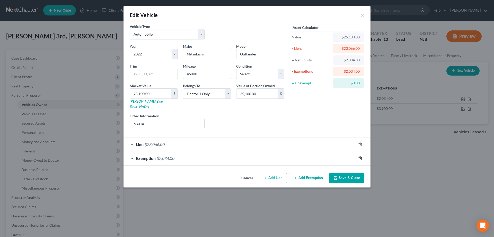
click at [360, 158] on line "button" at bounding box center [360, 158] width 0 height 1
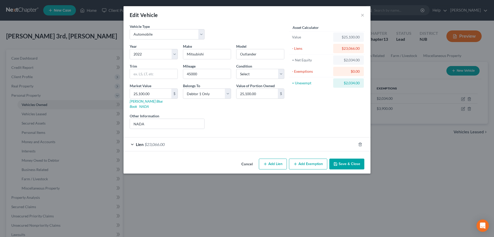
click at [305, 159] on button "Add Exemption" at bounding box center [308, 163] width 38 height 11
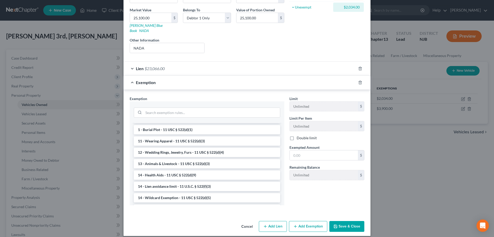
scroll to position [79, 0]
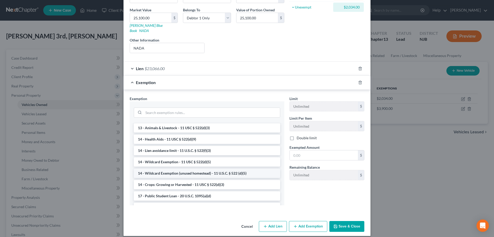
click at [171, 168] on li "14 - Wildcard Exemption (unused homestead) - 11 U.S.C. § 522 (d)(5)" at bounding box center [207, 172] width 146 height 9
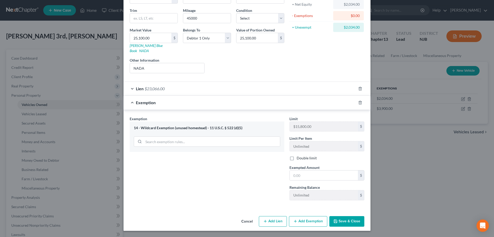
scroll to position [50, 0]
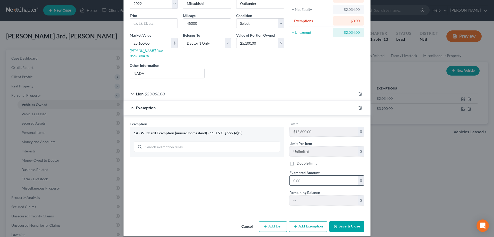
click at [296, 175] on input "text" at bounding box center [324, 180] width 68 height 10
type input "2,034"
click at [342, 221] on button "Save & Close" at bounding box center [347, 226] width 35 height 11
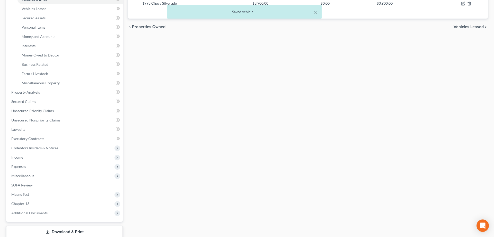
scroll to position [53, 0]
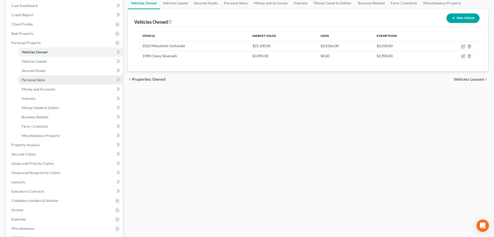
click at [43, 78] on span "Personal Items" at bounding box center [34, 79] width 24 height 4
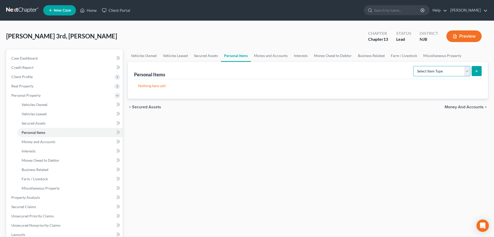
click at [413, 66] on select "Select Item Type Clothing Collectibles Of Value Electronics Firearms Household …" at bounding box center [441, 71] width 57 height 10
select select "clothing"
click option "Clothing" at bounding box center [0, 0] width 0 height 0
click at [474, 73] on button "submit" at bounding box center [477, 71] width 10 height 10
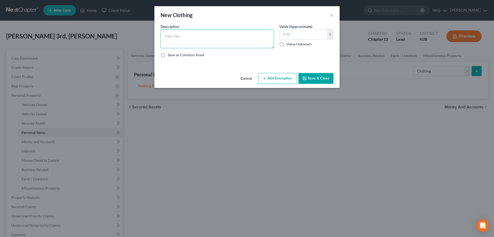
click at [219, 36] on textarea at bounding box center [218, 38] width 114 height 19
type textarea "clothes"
click at [286, 35] on input "text" at bounding box center [304, 34] width 48 height 10
type input "100"
click at [273, 76] on button "Add Exemption" at bounding box center [277, 78] width 38 height 11
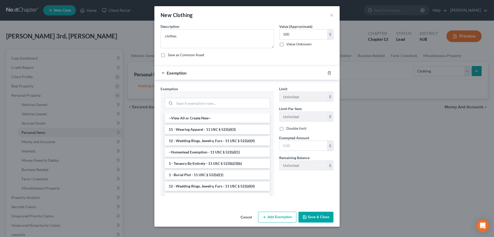
click at [204, 128] on li "11 - Wearing Apparel - 11 USC § 522(d)(3)" at bounding box center [217, 129] width 105 height 9
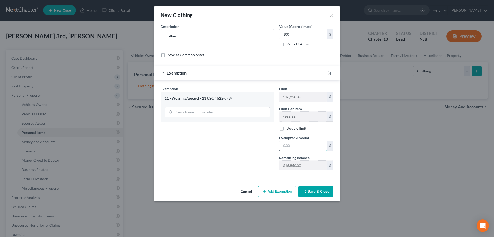
click at [307, 144] on input "text" at bounding box center [304, 146] width 48 height 10
type input "100"
click at [325, 191] on button "Save & Close" at bounding box center [316, 191] width 35 height 11
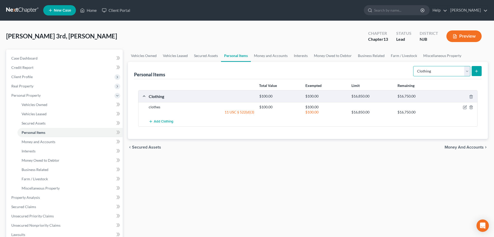
click at [413, 66] on select "Select Item Type Clothing Collectibles Of Value Electronics Firearms Household …" at bounding box center [441, 71] width 57 height 10
select select "collectibles_of_value"
click option "Collectibles Of Value" at bounding box center [0, 0] width 0 height 0
click at [476, 69] on icon "submit" at bounding box center [477, 71] width 4 height 4
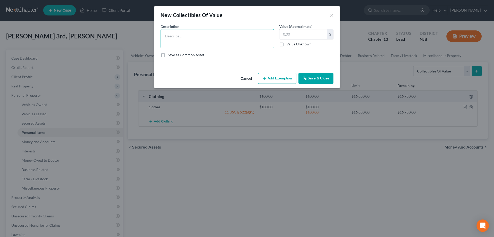
click at [235, 37] on textarea at bounding box center [218, 38] width 114 height 19
type textarea "100 matchbox cars"
click at [293, 37] on input "text" at bounding box center [304, 34] width 48 height 10
type input "200"
click at [288, 76] on button "Add Exemption" at bounding box center [277, 78] width 38 height 11
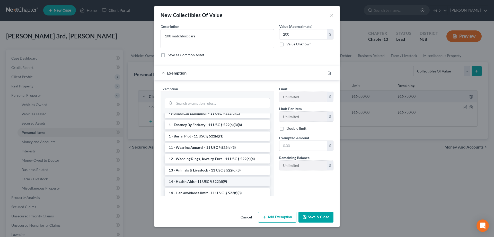
scroll to position [79, 0]
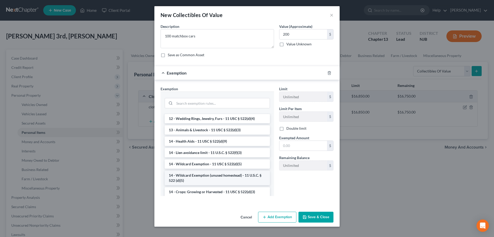
click at [207, 178] on li "14 - Wildcard Exemption (unused homestead) - 11 U.S.C. § 522 (d)(5)" at bounding box center [217, 177] width 105 height 14
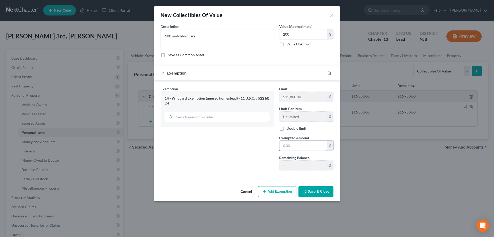
click at [289, 148] on input "text" at bounding box center [304, 146] width 48 height 10
type input "200"
click at [313, 193] on button "Save & Close" at bounding box center [316, 191] width 35 height 11
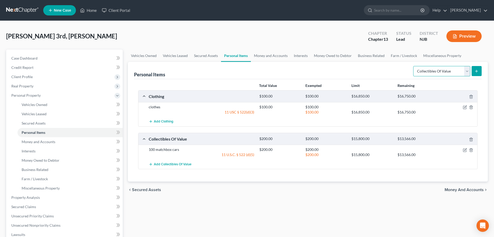
click at [413, 66] on select "Select Item Type Clothing Collectibles Of Value Electronics Firearms Household …" at bounding box center [441, 71] width 57 height 10
select select "electronics"
click option "Electronics" at bounding box center [0, 0] width 0 height 0
click at [474, 71] on button "submit" at bounding box center [477, 71] width 10 height 10
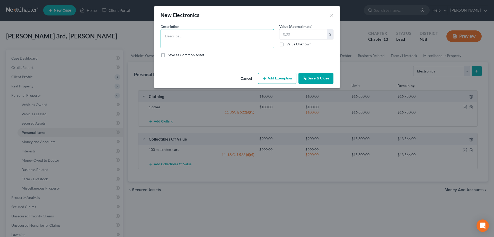
click at [241, 36] on textarea at bounding box center [218, 38] width 114 height 19
click at [303, 32] on input "text" at bounding box center [304, 34] width 48 height 10
click at [181, 37] on textarea "laptop PS3 4 games" at bounding box center [218, 38] width 114 height 19
type textarea "laptop PS 3 4 games"
click at [292, 33] on input "text" at bounding box center [304, 34] width 48 height 10
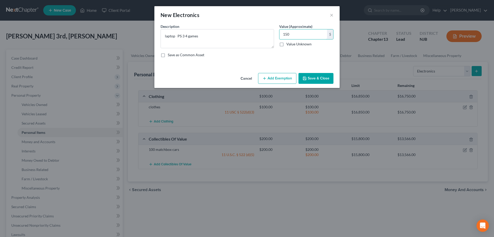
type input "150"
click at [284, 76] on button "Add Exemption" at bounding box center [277, 78] width 38 height 11
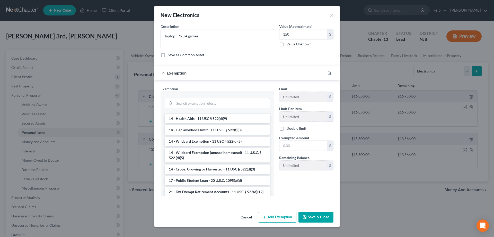
drag, startPoint x: 193, startPoint y: 157, endPoint x: 208, endPoint y: 153, distance: 14.5
click at [194, 157] on li "14 - Wildcard Exemption (unused homestead) - 11 U.S.C. § 522 (d)(5)" at bounding box center [217, 155] width 105 height 14
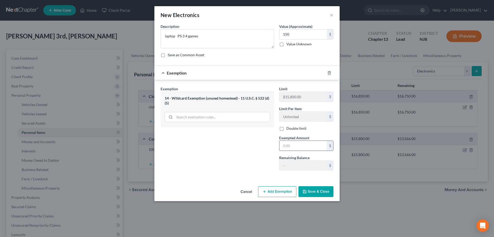
click at [306, 146] on input "text" at bounding box center [304, 146] width 48 height 10
type input "150"
click at [320, 190] on button "Save & Close" at bounding box center [316, 191] width 35 height 11
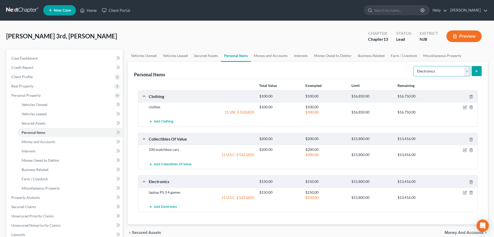
click at [413, 66] on select "Select Item Type Clothing Collectibles Of Value Electronics Firearms Household …" at bounding box center [441, 71] width 57 height 10
select select "household_goods"
click option "Household Goods" at bounding box center [0, 0] width 0 height 0
click at [473, 71] on button "submit" at bounding box center [477, 71] width 10 height 10
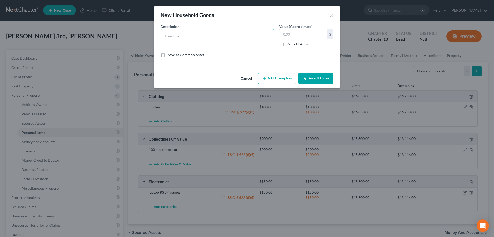
click at [231, 41] on textarea at bounding box center [218, 38] width 114 height 19
type textarea "Livingroom,diningroom,bedroom furniture,2 tvs,asst appliances"
click at [306, 31] on input "text" at bounding box center [304, 34] width 48 height 10
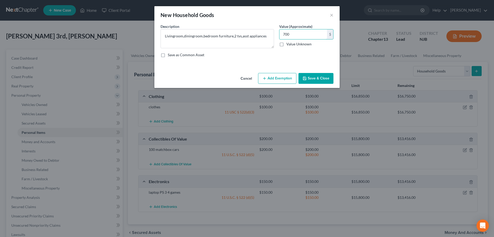
type input "700"
click at [289, 77] on button "Add Exemption" at bounding box center [277, 78] width 38 height 11
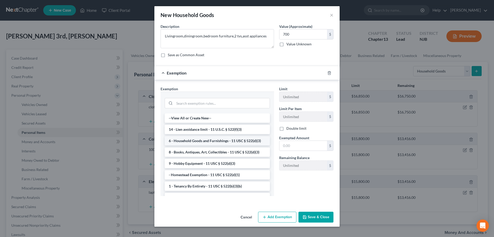
click at [197, 142] on li "6 - Household Goods and Furnishings - 11 USC § 522(d)(3)" at bounding box center [217, 140] width 105 height 9
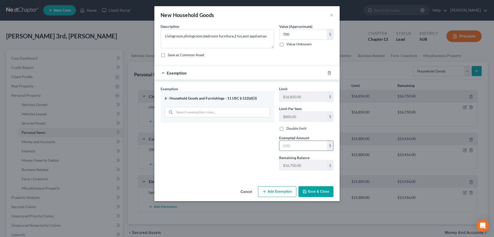
click at [298, 142] on input "text" at bounding box center [304, 146] width 48 height 10
type input "700"
click at [311, 189] on button "Save & Close" at bounding box center [316, 191] width 35 height 11
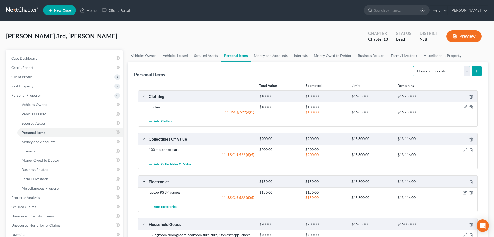
click at [413, 66] on select "Select Item Type Clothing Collectibles Of Value Electronics Firearms Household …" at bounding box center [441, 71] width 57 height 10
select select "jewelry"
click option "Jewelry" at bounding box center [0, 0] width 0 height 0
click at [477, 68] on button "submit" at bounding box center [477, 71] width 10 height 10
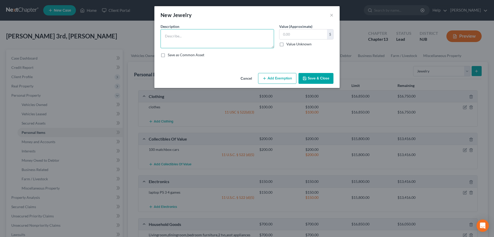
click at [249, 37] on textarea at bounding box center [218, 38] width 114 height 19
type textarea "None"
click at [295, 34] on input "text" at bounding box center [304, 34] width 48 height 10
type input "0"
click at [317, 77] on button "Save & Close" at bounding box center [316, 78] width 35 height 11
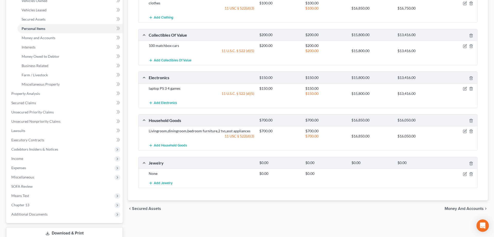
scroll to position [105, 0]
click at [465, 172] on icon "button" at bounding box center [465, 172] width 4 height 4
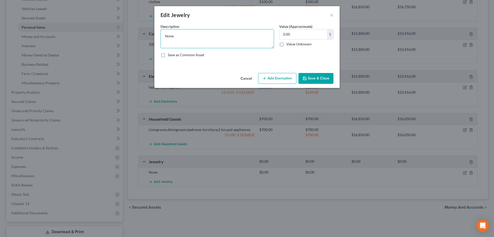
click at [177, 38] on textarea "None" at bounding box center [218, 38] width 114 height 19
type textarea "N"
type textarea "R"
type textarea "Silicon Ring"
click at [296, 33] on input "0.00" at bounding box center [304, 34] width 48 height 10
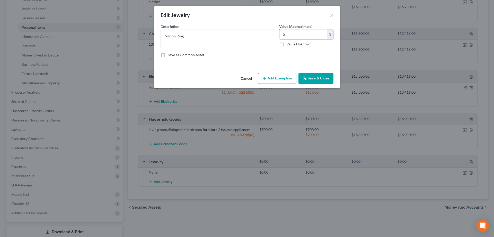
type input "5"
click at [279, 81] on button "Add Exemption" at bounding box center [277, 78] width 38 height 11
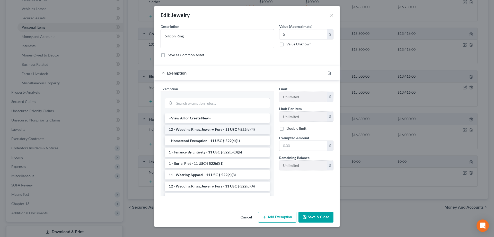
click at [237, 128] on li "12 - Wedding Rings, Jewelry, Furs - 11 USC § 522(d)(4)" at bounding box center [217, 129] width 105 height 9
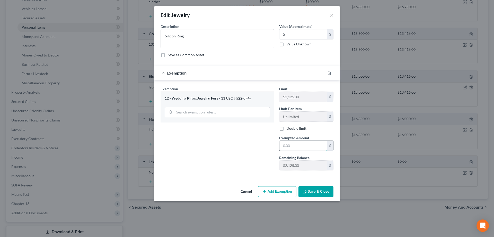
click at [297, 146] on input "text" at bounding box center [304, 146] width 48 height 10
type input "5"
click at [317, 190] on button "Save & Close" at bounding box center [316, 191] width 35 height 11
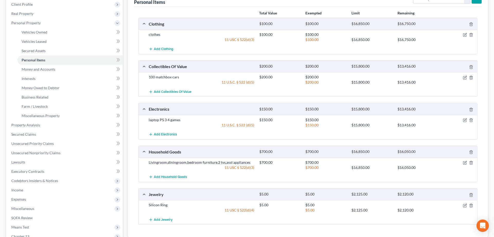
scroll to position [26, 0]
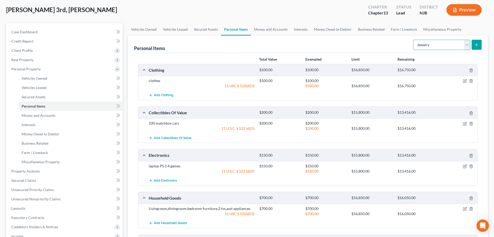
click at [413, 40] on select "Select Item Type Clothing Collectibles Of Value Electronics Firearms Household …" at bounding box center [441, 45] width 57 height 10
select select "pets"
click option "Pet(s)" at bounding box center [0, 0] width 0 height 0
click at [474, 45] on button "submit" at bounding box center [477, 45] width 10 height 10
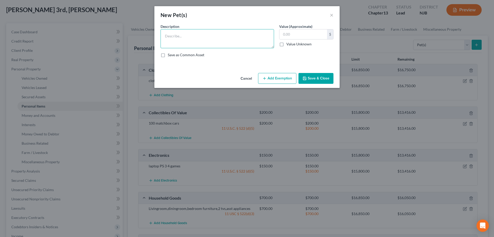
click at [218, 31] on textarea at bounding box center [218, 38] width 114 height 19
click at [214, 36] on textarea "3 dogs pitt [DEMOGRAPHIC_DATA] chihuahua [DEMOGRAPHIC_DATA] lab mix [DEMOGRAPHI…" at bounding box center [218, 38] width 114 height 19
click at [176, 36] on textarea "3 dogs pitt [DEMOGRAPHIC_DATA] chihuahua [DEMOGRAPHIC_DATA] lab mix [DEMOGRAPHI…" at bounding box center [218, 38] width 114 height 19
type textarea "3 dogs = pitt [DEMOGRAPHIC_DATA] chihuahua [DEMOGRAPHIC_DATA] lab mix [DEMOGRAP…"
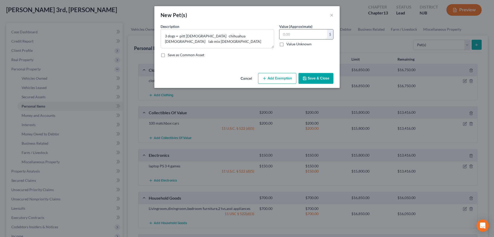
click at [292, 33] on input "text" at bounding box center [304, 34] width 48 height 10
type input "50"
click at [279, 78] on button "Add Exemption" at bounding box center [277, 78] width 38 height 11
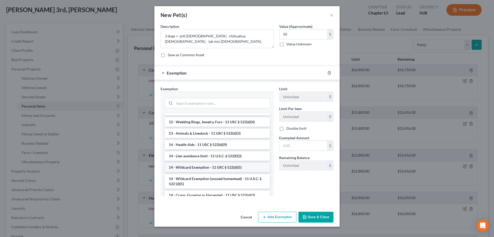
scroll to position [79, 0]
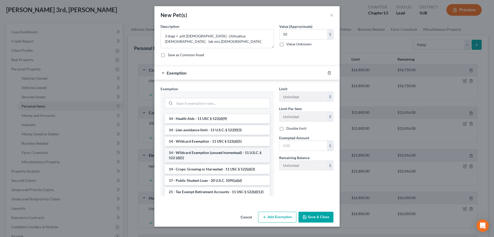
click at [189, 152] on li "14 - Wildcard Exemption (unused homestead) - 11 U.S.C. § 522 (d)(5)" at bounding box center [217, 155] width 105 height 14
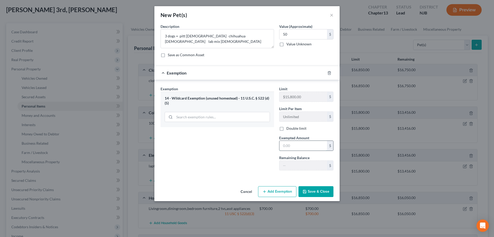
click at [291, 142] on input "text" at bounding box center [304, 146] width 48 height 10
type input "50"
click at [319, 192] on button "Save & Close" at bounding box center [316, 191] width 35 height 11
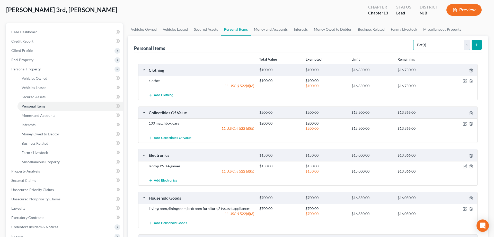
click at [413, 40] on select "Select Item Type Clothing Collectibles Of Value Electronics Firearms Household …" at bounding box center [441, 45] width 57 height 10
click at [45, 113] on link "Money and Accounts" at bounding box center [70, 115] width 105 height 9
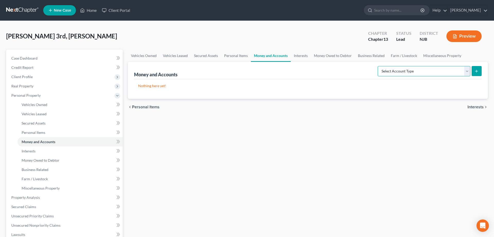
click at [378, 66] on select "Select Account Type Brokerage Cash on Hand Certificates of Deposit Checking Acc…" at bounding box center [424, 71] width 93 height 10
select select "cash_on_hand"
click option "Cash on Hand" at bounding box center [0, 0] width 0 height 0
click at [478, 68] on button "submit" at bounding box center [477, 71] width 10 height 10
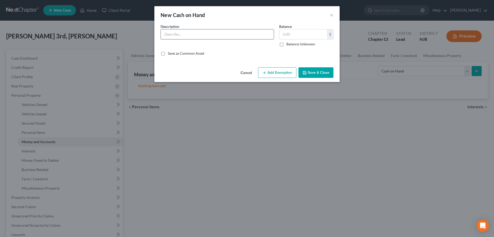
click at [214, 37] on input "text" at bounding box center [217, 34] width 113 height 10
type input "cash"
click at [287, 35] on input "text" at bounding box center [304, 34] width 48 height 10
type input "18"
click at [268, 74] on button "Add Exemption" at bounding box center [277, 72] width 38 height 11
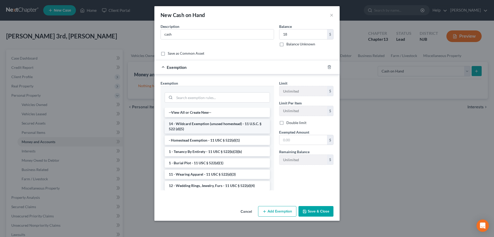
click at [206, 129] on li "14 - Wildcard Exemption (unused homestead) - 11 U.S.C. § 522 (d)(5)" at bounding box center [217, 126] width 105 height 14
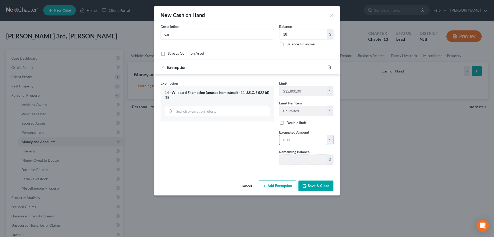
click at [287, 143] on input "text" at bounding box center [304, 140] width 48 height 10
type input "18"
click at [308, 188] on button "Save & Close" at bounding box center [316, 185] width 35 height 11
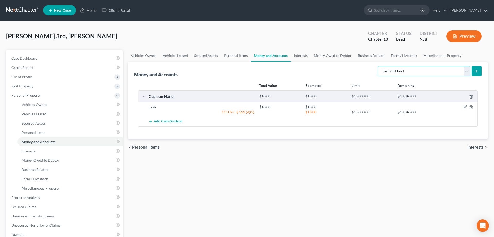
click at [378, 66] on select "Select Account Type Brokerage Cash on Hand Certificates of Deposit Checking Acc…" at bounding box center [424, 71] width 93 height 10
select select "checking"
click option "Checking Account" at bounding box center [0, 0] width 0 height 0
click at [474, 71] on button "submit" at bounding box center [477, 71] width 10 height 10
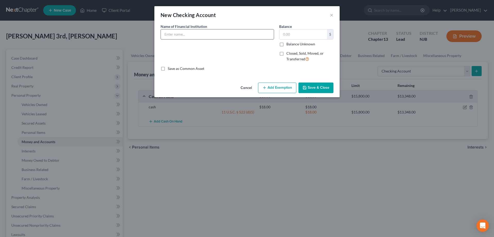
click at [221, 35] on input "text" at bounding box center [217, 34] width 113 height 10
type input "TDBank"
click at [309, 37] on input "text" at bounding box center [304, 34] width 48 height 10
type input "1,237"
click at [292, 86] on button "Add Exemption" at bounding box center [277, 87] width 38 height 11
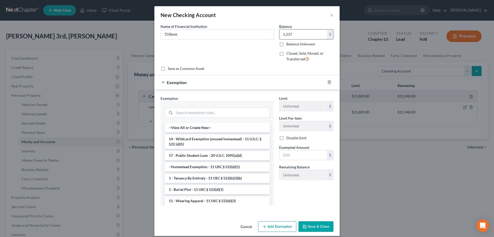
click at [308, 35] on input "1,237" at bounding box center [304, 34] width 48 height 10
type input "937"
click at [227, 140] on li "14 - Wildcard Exemption (unused homestead) - 11 U.S.C. § 522 (d)(5)" at bounding box center [217, 141] width 105 height 14
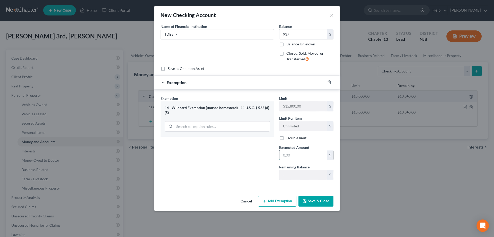
click at [294, 155] on input "text" at bounding box center [304, 155] width 48 height 10
type input "937"
click at [313, 203] on button "Save & Close" at bounding box center [316, 200] width 35 height 11
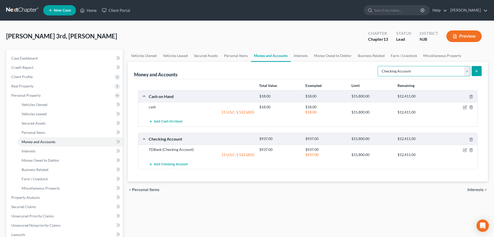
click at [378, 66] on select "Select Account Type Brokerage Cash on Hand Certificates of Deposit Checking Acc…" at bounding box center [424, 71] width 93 height 10
drag, startPoint x: 467, startPoint y: 72, endPoint x: 217, endPoint y: 199, distance: 280.5
click at [217, 199] on div "Vehicles Owned Vehicles Leased Secured Assets Personal Items Money and Accounts…" at bounding box center [307, 202] width 365 height 307
click at [22, 150] on span "Interests" at bounding box center [29, 151] width 14 height 4
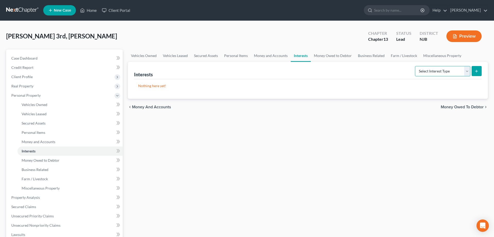
click at [415, 66] on select "Select Interest Type 401K Annuity Bond Education IRA Government Bond Government…" at bounding box center [442, 71] width 55 height 10
select select "term_life_insurance"
click option "Term Life Insurance" at bounding box center [0, 0] width 0 height 0
click at [477, 68] on button "submit" at bounding box center [477, 71] width 10 height 10
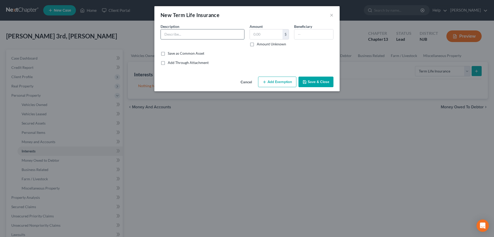
click at [229, 32] on input "text" at bounding box center [202, 34] width 83 height 10
type input "thru employer"
click at [258, 34] on input "text" at bounding box center [266, 34] width 33 height 10
type input "0"
click at [310, 84] on button "Save & Close" at bounding box center [316, 81] width 35 height 11
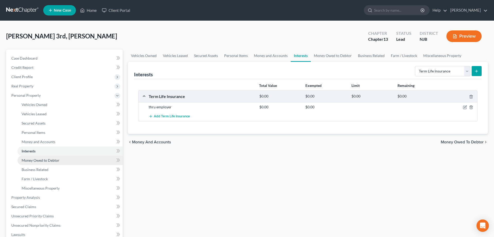
click at [57, 161] on span "Money Owed to Debtor" at bounding box center [41, 160] width 38 height 4
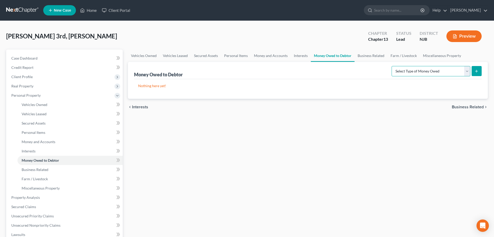
click at [392, 66] on select "Select Type of Money Owed Accounts Receivable Alimony Child Support Claims Agai…" at bounding box center [431, 71] width 79 height 10
select select "expected_tax_refund"
click option "Expected Tax Refund and Unused NOLs" at bounding box center [0, 0] width 0 height 0
drag, startPoint x: 476, startPoint y: 72, endPoint x: 472, endPoint y: 71, distance: 4.2
click at [476, 71] on icon "submit" at bounding box center [477, 71] width 4 height 4
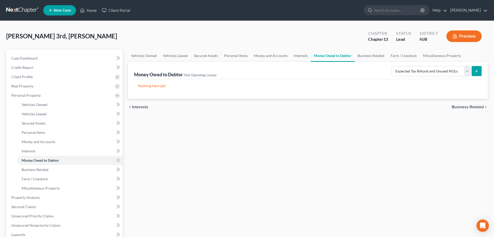
select select "0"
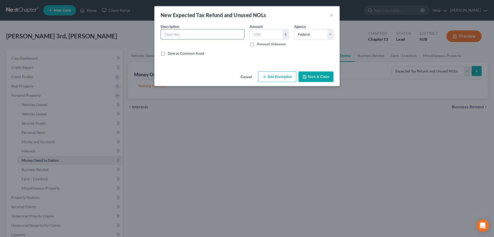
click at [219, 35] on input "text" at bounding box center [202, 34] width 83 height 10
click at [172, 34] on input "Fed $2,444)" at bounding box center [202, 34] width 83 height 10
click at [202, 35] on input "Fed ($2,444)" at bounding box center [202, 34] width 83 height 10
type input "Fed ($2,444) used up"
click at [259, 35] on input "text" at bounding box center [266, 34] width 33 height 10
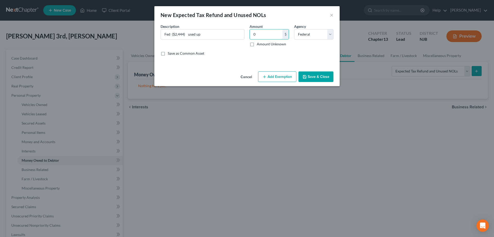
type input "0"
click at [314, 73] on button "Save & Close" at bounding box center [316, 76] width 35 height 11
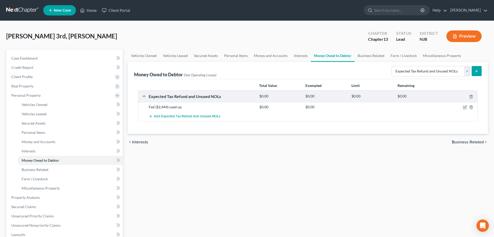
click at [475, 71] on icon "submit" at bounding box center [477, 71] width 4 height 4
select select "0"
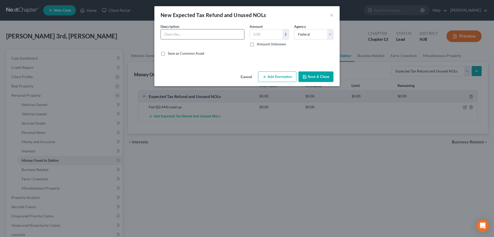
click at [196, 36] on input "text" at bounding box center [202, 34] width 83 height 10
type input "State"
click at [294, 29] on select "Select Federal State Local" at bounding box center [313, 34] width 39 height 10
click option "State" at bounding box center [0, 0] width 0 height 0
click at [212, 36] on input "State" at bounding box center [202, 34] width 83 height 10
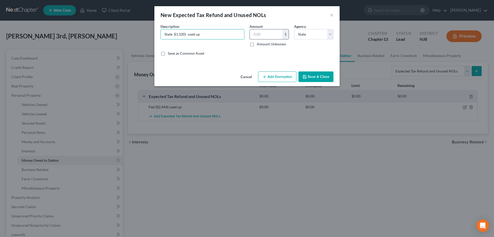
click at [273, 36] on input "text" at bounding box center [266, 34] width 33 height 10
click at [315, 80] on button "Save & Close" at bounding box center [316, 76] width 35 height 11
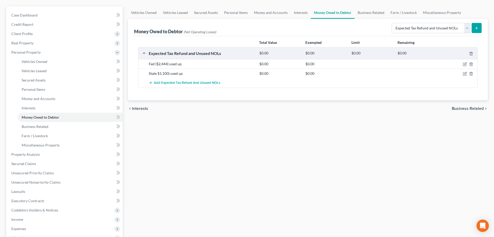
scroll to position [26, 0]
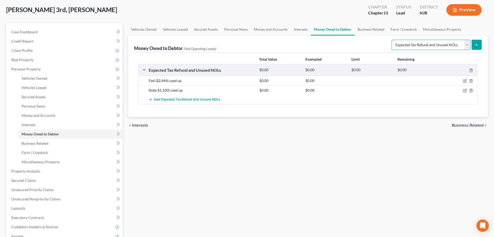
click at [392, 40] on select "Select Type of Money Owed Accounts Receivable Alimony Child Support Claims Agai…" at bounding box center [431, 45] width 79 height 10
click at [311, 175] on div "Vehicles Owned Vehicles Leased Secured Assets Personal Items Money and Accounts…" at bounding box center [307, 176] width 365 height 307
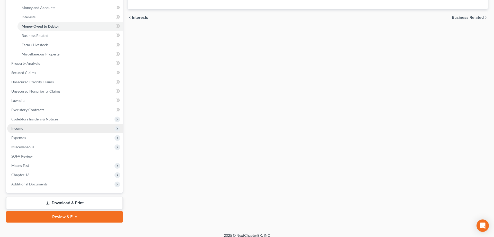
scroll to position [139, 0]
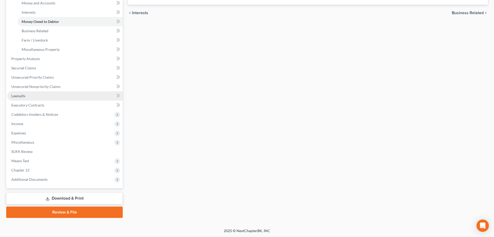
click at [24, 94] on span "Lawsuits" at bounding box center [18, 95] width 14 height 4
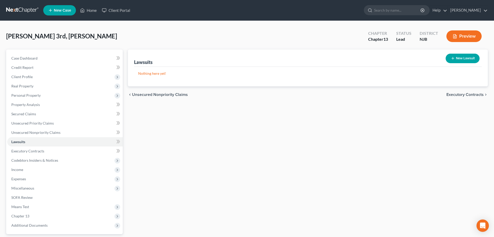
click at [453, 61] on button "New Lawsuit" at bounding box center [463, 59] width 34 height 10
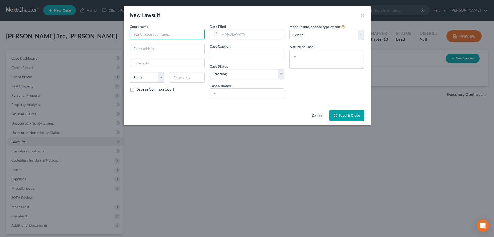
click at [178, 36] on input "text" at bounding box center [167, 34] width 75 height 10
click at [165, 50] on input "text" at bounding box center [167, 49] width 74 height 10
click at [345, 117] on span "Save & Close" at bounding box center [350, 115] width 22 height 4
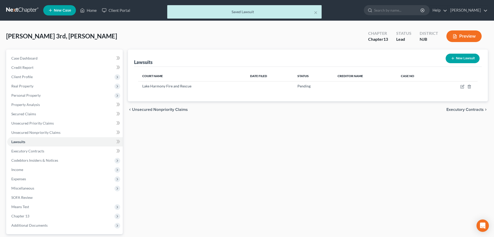
click at [455, 56] on button "New Lawsuit" at bounding box center [463, 59] width 34 height 10
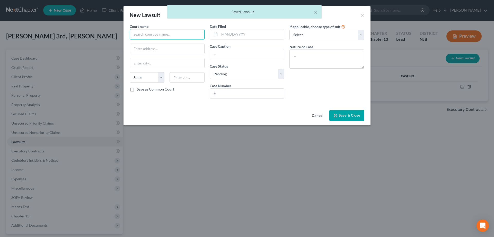
click at [179, 36] on input "text" at bounding box center [167, 34] width 75 height 10
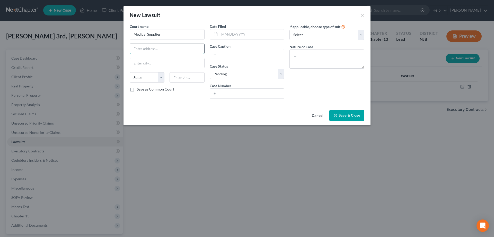
click at [173, 52] on input "text" at bounding box center [167, 49] width 74 height 10
click at [350, 116] on span "Save & Close" at bounding box center [350, 115] width 22 height 4
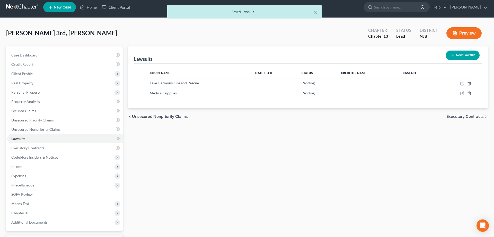
scroll to position [46, 0]
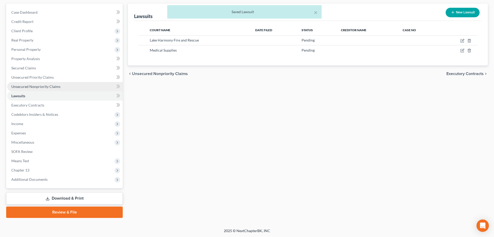
click at [46, 86] on span "Unsecured Nonpriority Claims" at bounding box center [35, 86] width 49 height 4
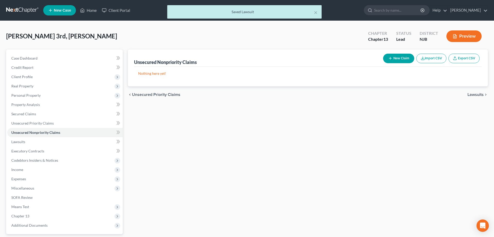
click at [401, 60] on button "New Claim" at bounding box center [398, 59] width 31 height 10
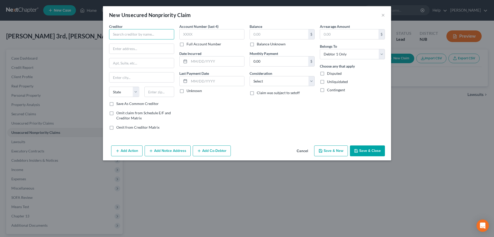
click at [142, 38] on input "text" at bounding box center [141, 34] width 65 height 10
click at [153, 33] on input "Lake harmony Fire and rescue" at bounding box center [141, 34] width 65 height 10
click at [262, 34] on input "text" at bounding box center [279, 34] width 58 height 10
click at [367, 151] on button "Save & Close" at bounding box center [367, 150] width 35 height 11
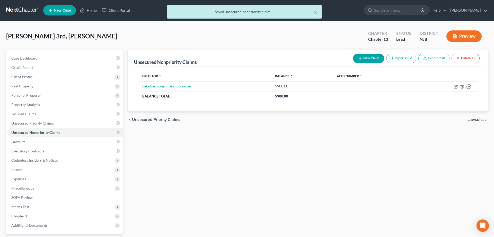
click at [369, 57] on button "New Claim" at bounding box center [368, 59] width 31 height 10
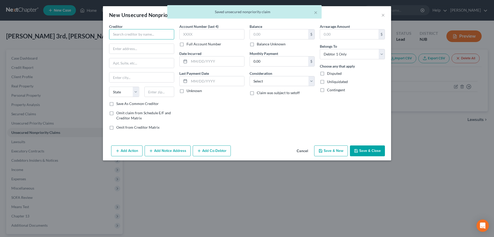
click at [158, 36] on input "text" at bounding box center [141, 34] width 65 height 10
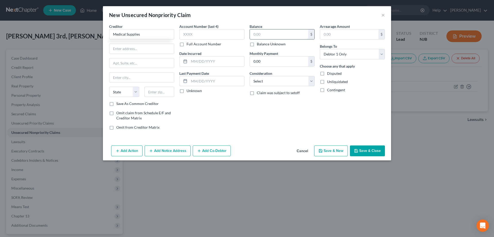
click at [260, 37] on input "text" at bounding box center [279, 34] width 58 height 10
click at [363, 150] on button "Save & Close" at bounding box center [367, 150] width 35 height 11
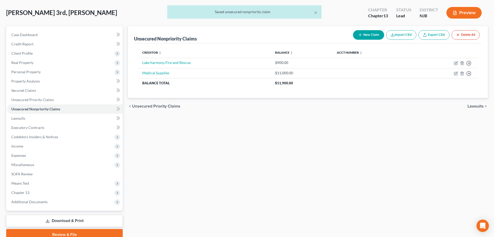
scroll to position [46, 0]
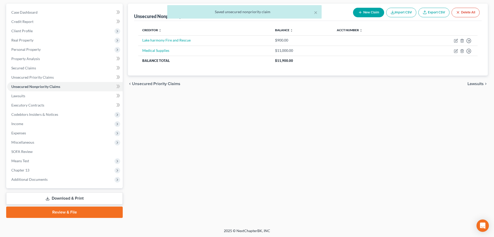
click at [133, 150] on div "Unsecured Nonpriority Claims New Claim Import CSV Export CSV Delete All Credito…" at bounding box center [307, 111] width 365 height 214
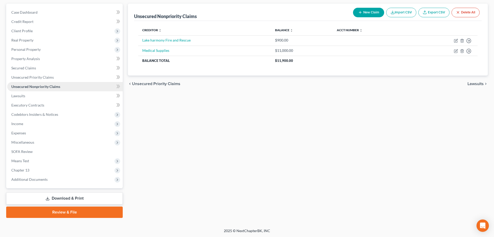
click at [32, 87] on span "Unsecured Nonpriority Claims" at bounding box center [35, 86] width 49 height 4
click at [369, 10] on button "New Claim" at bounding box center [368, 13] width 31 height 10
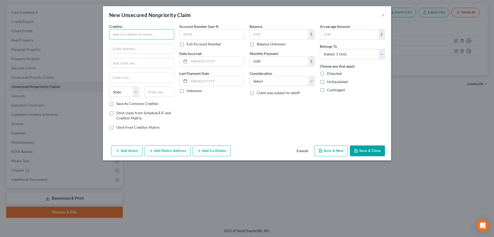
click at [122, 32] on input "text" at bounding box center [141, 34] width 65 height 10
click at [128, 45] on div "Inspira Health" at bounding box center [140, 43] width 54 height 5
click at [263, 35] on input "text" at bounding box center [279, 34] width 58 height 10
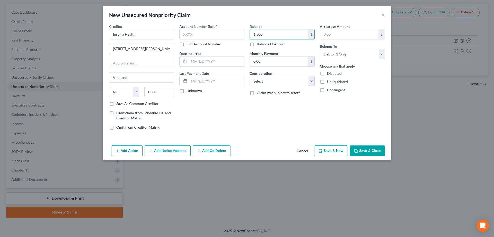
click at [361, 152] on button "Save & Close" at bounding box center [367, 150] width 35 height 11
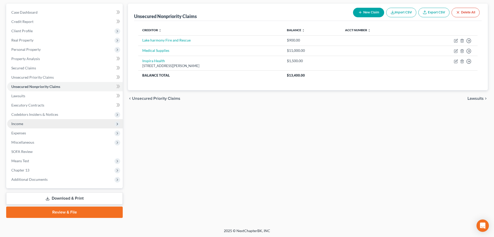
click at [15, 125] on span "Income" at bounding box center [17, 123] width 12 height 4
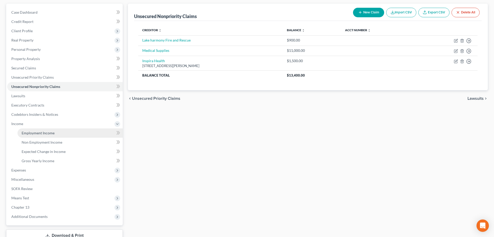
click at [45, 132] on span "Employment Income" at bounding box center [38, 133] width 33 height 4
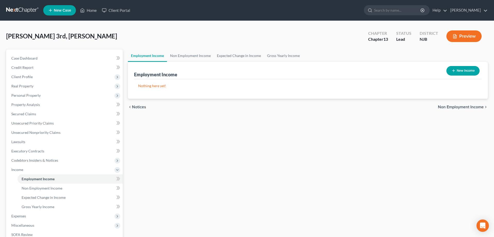
click at [460, 67] on button "New Income" at bounding box center [463, 71] width 33 height 10
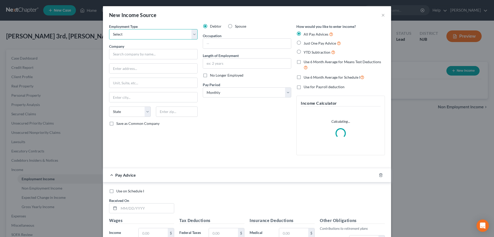
click at [109, 29] on select "Select Full or [DEMOGRAPHIC_DATA] Employment Self Employment" at bounding box center [153, 34] width 89 height 10
click option "Full or [DEMOGRAPHIC_DATA] Employment" at bounding box center [0, 0] width 0 height 0
click at [124, 56] on input "text" at bounding box center [153, 54] width 89 height 10
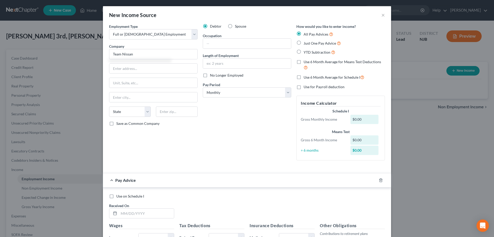
click at [304, 42] on label "Just One Pay Advice" at bounding box center [322, 43] width 37 height 6
click at [306, 42] on input "Just One Pay Advice" at bounding box center [307, 41] width 3 height 3
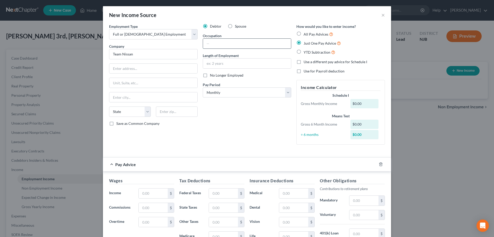
click at [234, 44] on input "text" at bounding box center [247, 44] width 88 height 10
click at [236, 62] on input "text" at bounding box center [247, 63] width 88 height 10
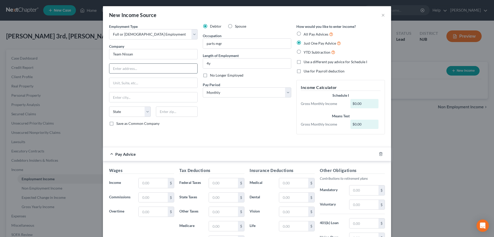
click at [129, 70] on input "text" at bounding box center [153, 69] width 88 height 10
click at [173, 113] on input "text" at bounding box center [177, 111] width 42 height 10
click at [178, 97] on input "Vineland" at bounding box center [153, 97] width 88 height 10
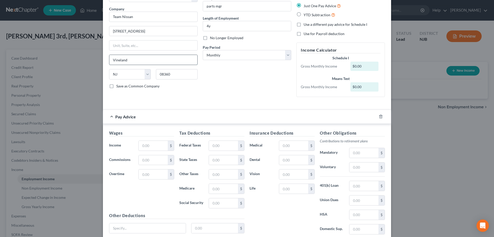
scroll to position [78, 0]
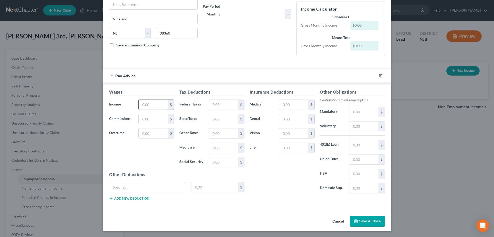
click at [159, 102] on input "text" at bounding box center [153, 105] width 29 height 10
click at [227, 106] on input "text" at bounding box center [223, 105] width 29 height 10
click at [234, 120] on input "text" at bounding box center [223, 119] width 29 height 10
click at [226, 147] on input "text" at bounding box center [223, 148] width 29 height 10
click at [223, 162] on input "text" at bounding box center [223, 162] width 29 height 10
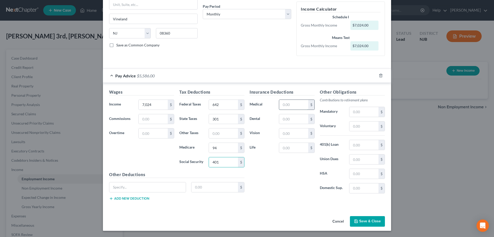
click at [290, 109] on input "text" at bounding box center [293, 105] width 29 height 10
click at [290, 118] on input "text" at bounding box center [293, 119] width 29 height 10
click at [295, 146] on input "text" at bounding box center [293, 148] width 29 height 10
click at [292, 134] on input "text" at bounding box center [293, 133] width 29 height 10
click at [373, 222] on button "Save & Close" at bounding box center [367, 221] width 35 height 11
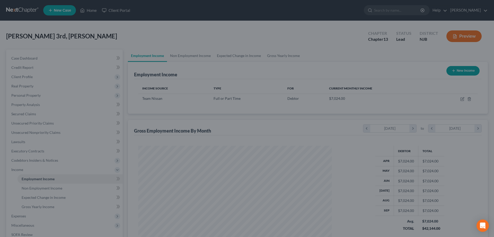
scroll to position [97, 204]
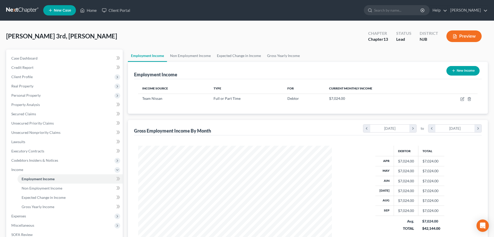
click at [463, 71] on button "New Income" at bounding box center [463, 71] width 33 height 10
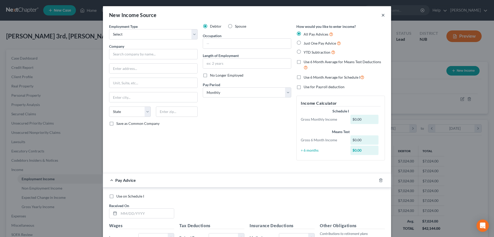
click at [384, 14] on button "×" at bounding box center [384, 15] width 4 height 6
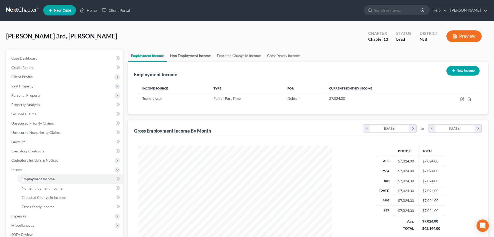
click at [187, 56] on link "Non Employment Income" at bounding box center [190, 55] width 47 height 12
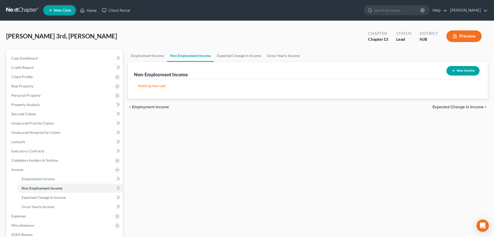
click at [454, 70] on icon "button" at bounding box center [454, 70] width 4 height 4
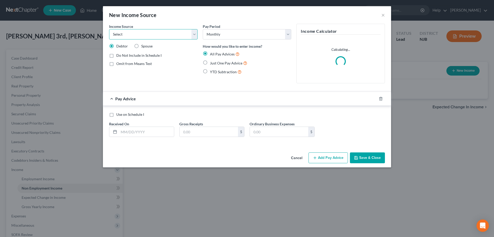
click at [109, 29] on select "Select Unemployment Disability (from employer) Pension Retirement Social Securi…" at bounding box center [153, 34] width 89 height 10
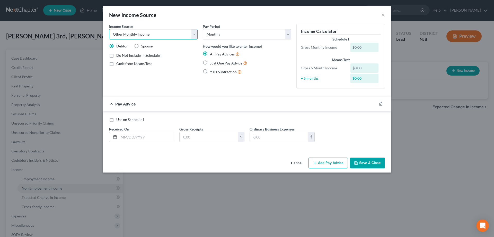
click option "Other Monthly Income" at bounding box center [0, 0] width 0 height 0
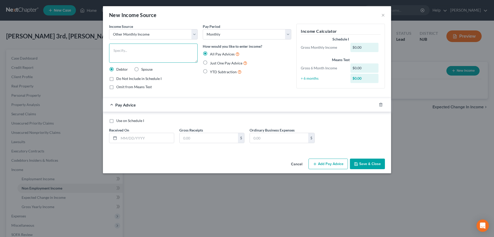
click at [128, 48] on textarea at bounding box center [153, 53] width 89 height 19
click at [210, 62] on label "Just One Pay Advice" at bounding box center [228, 63] width 37 height 6
click at [212, 62] on input "Just One Pay Advice" at bounding box center [213, 61] width 3 height 3
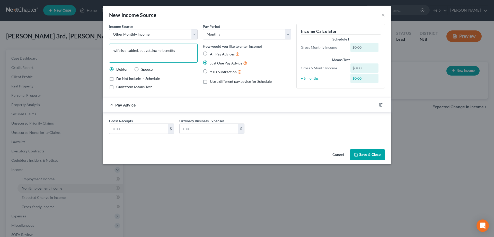
click at [187, 55] on textarea "wife is disabled, but getting no benefits" at bounding box center [153, 53] width 89 height 19
click at [143, 131] on input "text" at bounding box center [138, 129] width 58 height 10
click at [364, 153] on button "Save & Close" at bounding box center [367, 154] width 35 height 11
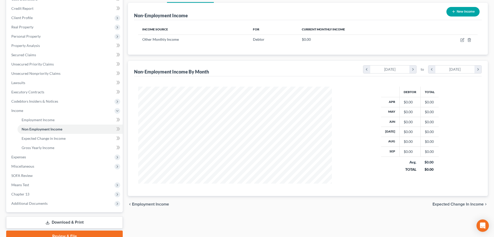
scroll to position [83, 0]
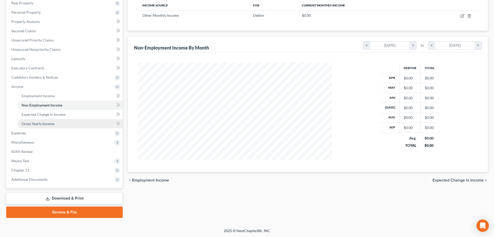
click at [48, 122] on span "Gross Yearly Income" at bounding box center [38, 123] width 33 height 4
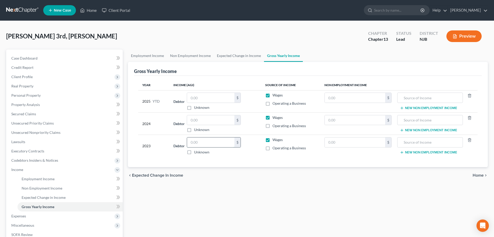
click at [212, 144] on input "text" at bounding box center [210, 142] width 47 height 10
click at [216, 120] on input "text" at bounding box center [210, 120] width 47 height 10
click at [213, 141] on input "text" at bounding box center [210, 142] width 47 height 10
click at [204, 100] on input "text" at bounding box center [210, 98] width 47 height 10
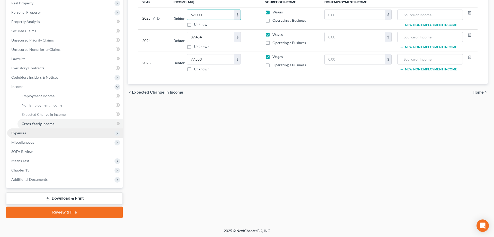
click at [22, 132] on span "Expenses" at bounding box center [18, 133] width 15 height 4
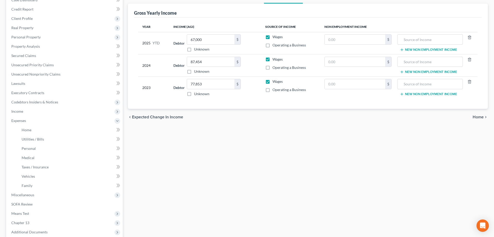
scroll to position [111, 0]
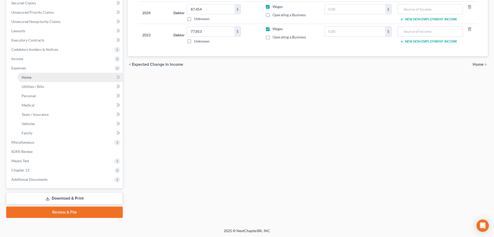
click at [26, 77] on span "Home" at bounding box center [27, 77] width 10 height 4
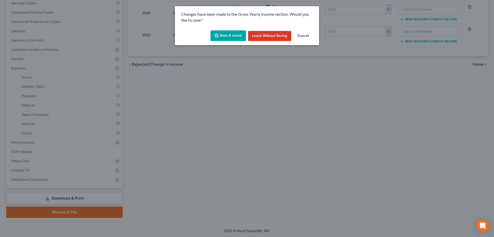
click at [225, 37] on button "Save & Leave" at bounding box center [229, 35] width 36 height 11
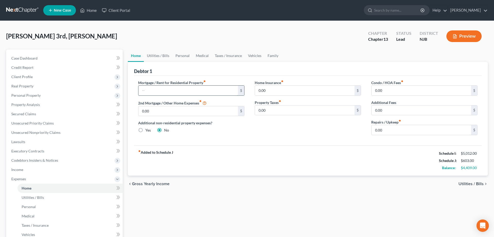
click at [160, 91] on input "text" at bounding box center [189, 90] width 100 height 10
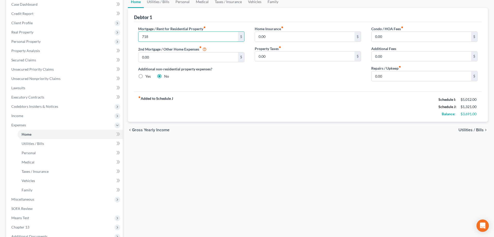
scroll to position [79, 0]
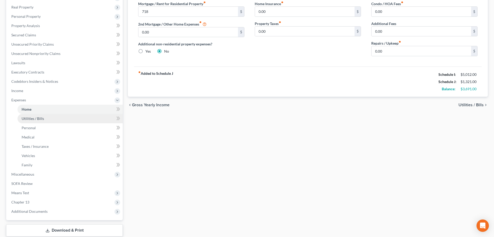
click at [30, 120] on link "Utilities / Bills" at bounding box center [70, 118] width 105 height 9
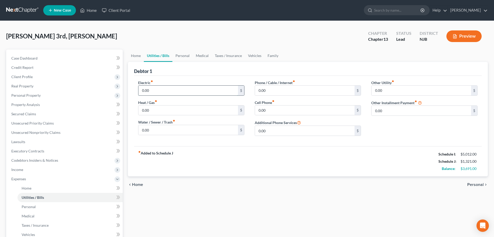
click at [169, 89] on input "0.00" at bounding box center [189, 90] width 100 height 10
click at [172, 111] on input "0.00" at bounding box center [189, 110] width 100 height 10
click at [303, 90] on input "0.00" at bounding box center [305, 90] width 100 height 10
click at [278, 105] on input "0.00" at bounding box center [305, 110] width 100 height 10
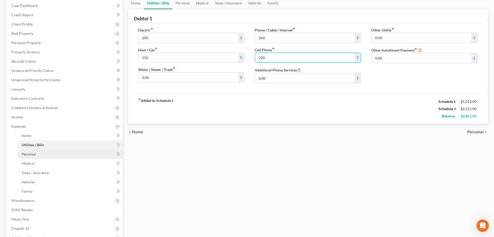
click at [34, 154] on span "Personal" at bounding box center [29, 154] width 14 height 4
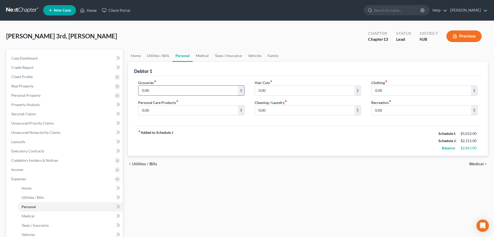
click at [176, 89] on input "0.00" at bounding box center [189, 90] width 100 height 10
click at [277, 88] on input "0.00" at bounding box center [305, 90] width 100 height 10
click at [393, 92] on input "0.00" at bounding box center [422, 90] width 100 height 10
click at [203, 113] on input "0.00" at bounding box center [189, 110] width 100 height 10
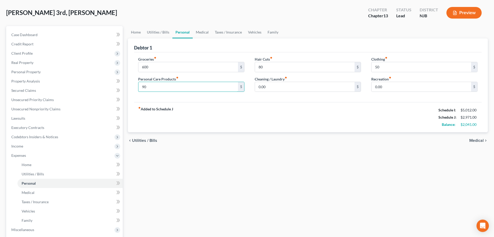
scroll to position [79, 0]
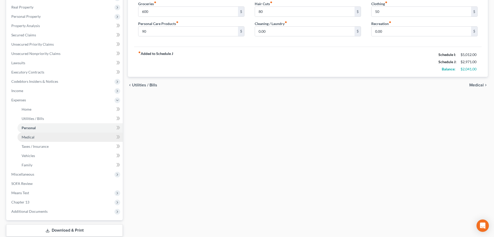
click at [36, 139] on link "Medical" at bounding box center [70, 136] width 105 height 9
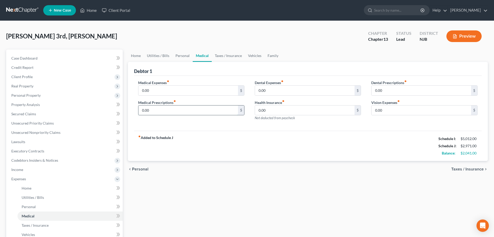
click at [166, 111] on input "0.00" at bounding box center [189, 110] width 100 height 10
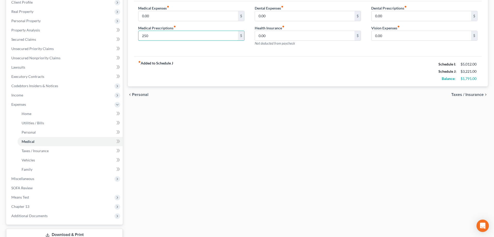
scroll to position [111, 0]
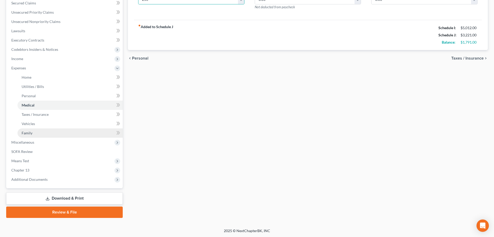
click at [29, 136] on link "Family" at bounding box center [70, 132] width 105 height 9
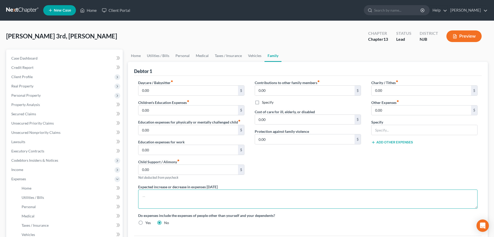
click at [151, 192] on textarea at bounding box center [308, 198] width 340 height 19
click at [195, 197] on textarea "Debtor has diabetic meds and appts/mth" at bounding box center [308, 198] width 340 height 19
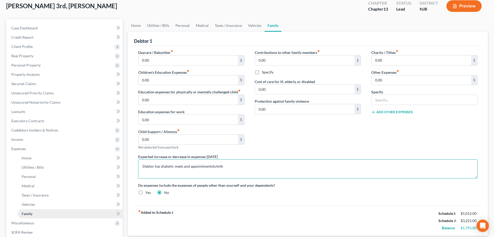
scroll to position [53, 0]
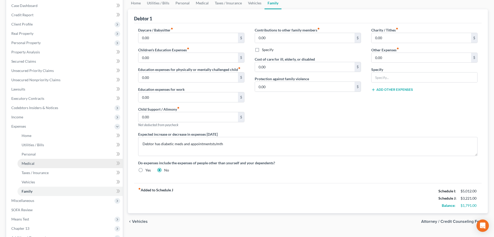
click at [30, 165] on span "Medical" at bounding box center [28, 163] width 13 height 4
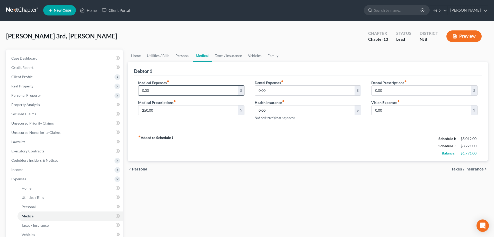
click at [181, 90] on input "0.00" at bounding box center [189, 90] width 100 height 10
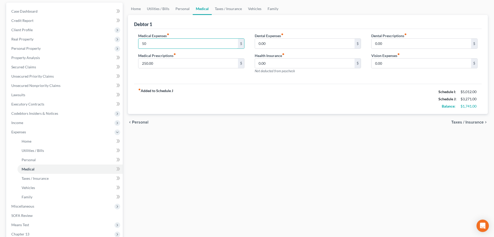
scroll to position [79, 0]
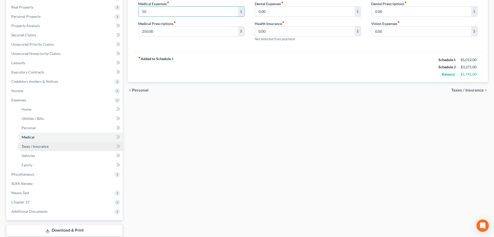
click at [39, 146] on span "Taxes / Insurance" at bounding box center [35, 146] width 27 height 4
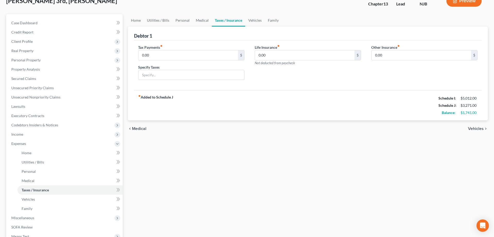
scroll to position [105, 0]
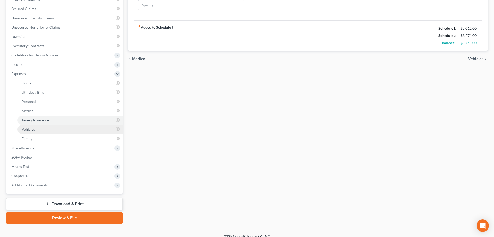
click at [26, 131] on span "Vehicles" at bounding box center [28, 129] width 13 height 4
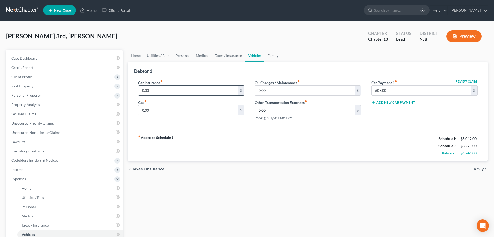
click at [171, 93] on input "0.00" at bounding box center [189, 90] width 100 height 10
click at [281, 91] on input "0.00" at bounding box center [305, 90] width 100 height 10
click at [180, 111] on input "0.00" at bounding box center [189, 110] width 100 height 10
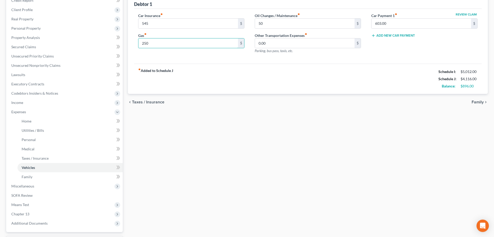
scroll to position [79, 0]
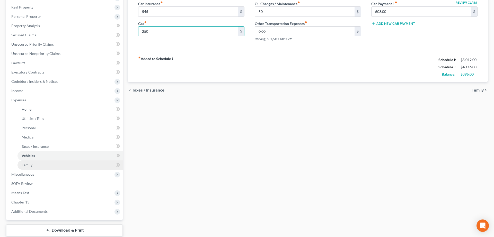
click at [28, 166] on span "Family" at bounding box center [27, 164] width 11 height 4
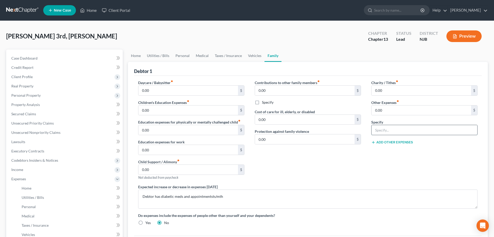
click at [388, 132] on input "text" at bounding box center [425, 130] width 106 height 10
click at [391, 107] on input "0.00" at bounding box center [422, 110] width 100 height 10
click at [377, 131] on input "text" at bounding box center [425, 130] width 106 height 10
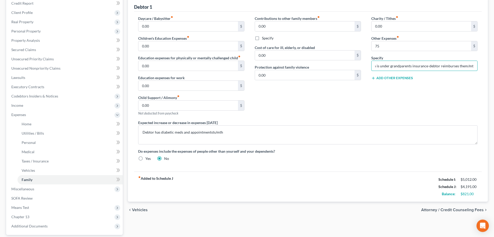
scroll to position [79, 0]
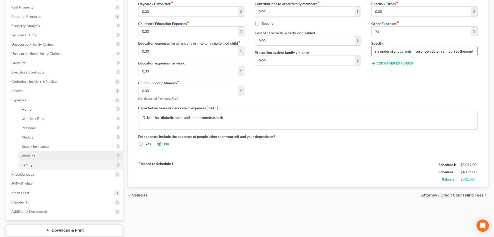
click at [32, 155] on span "Vehicles" at bounding box center [28, 155] width 13 height 4
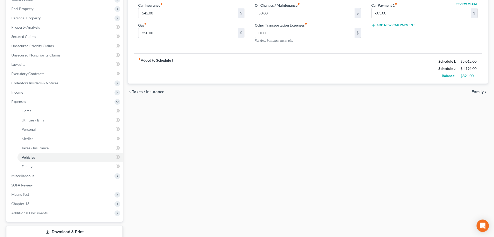
scroll to position [79, 0]
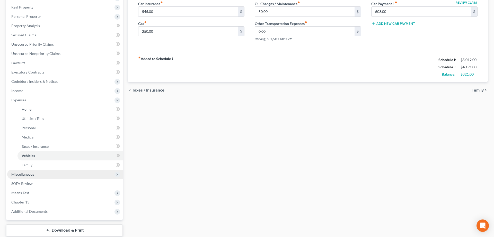
click at [31, 174] on span "Miscellaneous" at bounding box center [22, 174] width 23 height 4
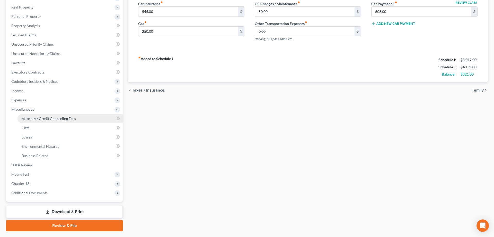
click at [47, 117] on span "Attorney / Credit Counseling Fees" at bounding box center [49, 118] width 54 height 4
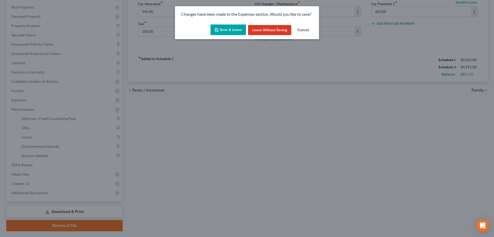
click at [228, 30] on button "Save & Leave" at bounding box center [229, 29] width 36 height 11
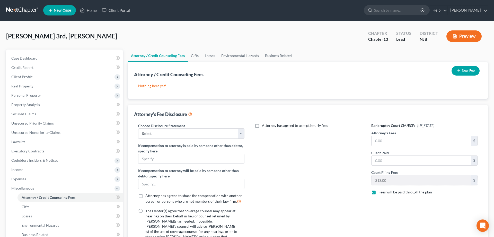
click at [460, 70] on icon "button" at bounding box center [459, 70] width 4 height 4
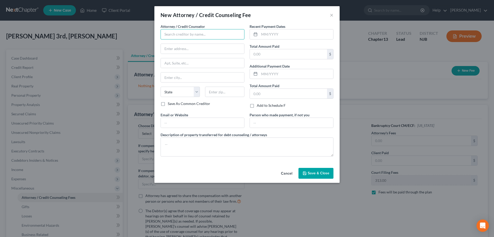
click at [180, 38] on input "text" at bounding box center [203, 34] width 84 height 10
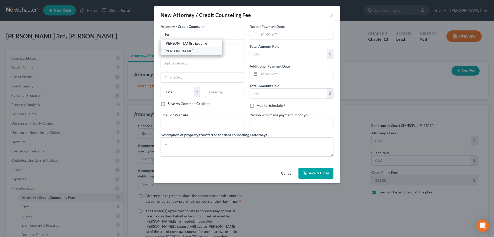
click at [183, 50] on div "[PERSON_NAME]" at bounding box center [192, 50] width 54 height 5
click at [260, 54] on input "text" at bounding box center [288, 54] width 77 height 10
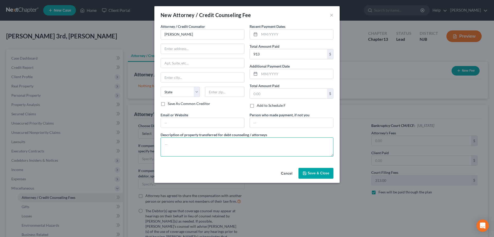
click at [196, 142] on textarea at bounding box center [247, 146] width 173 height 19
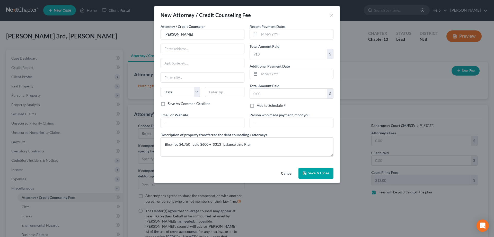
click at [304, 174] on icon "button" at bounding box center [305, 173] width 4 height 4
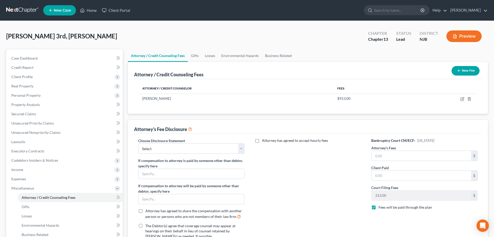
click at [460, 68] on button "New Fee" at bounding box center [466, 71] width 28 height 10
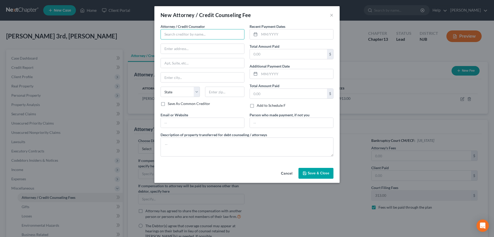
click at [197, 36] on input "text" at bounding box center [203, 34] width 84 height 10
click at [264, 56] on input "text" at bounding box center [288, 54] width 77 height 10
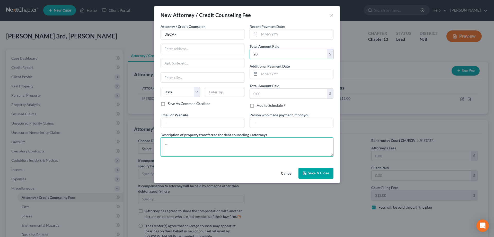
click at [189, 142] on textarea at bounding box center [247, 146] width 173 height 19
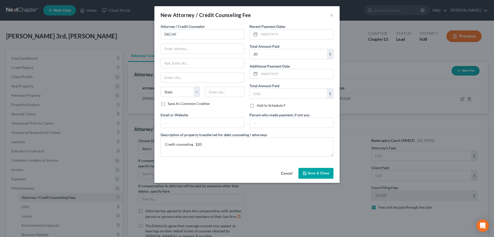
click at [313, 174] on span "Save & Close" at bounding box center [319, 173] width 22 height 4
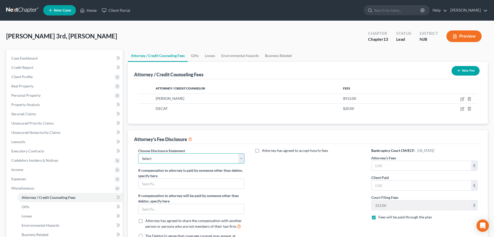
click at [138, 153] on select "Select Attorney for Debtor" at bounding box center [191, 158] width 106 height 10
click option "Attorney for Debtor" at bounding box center [0, 0] width 0 height 0
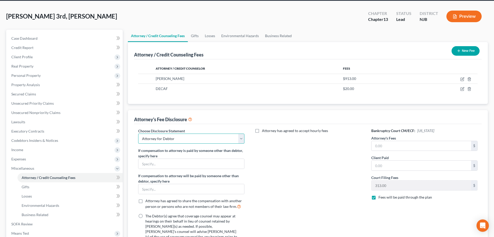
scroll to position [104, 0]
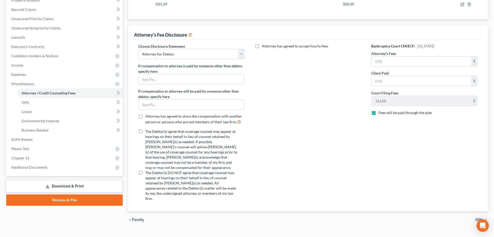
click at [145, 170] on label "The Debtor(s) DO NOT agree that coverage counsel may appear at hearings on thei…" at bounding box center [191, 185] width 93 height 31
click at [148, 170] on input "The Debtor(s) DO NOT agree that coverage counsel may appear at hearings on thei…" at bounding box center [149, 171] width 3 height 3
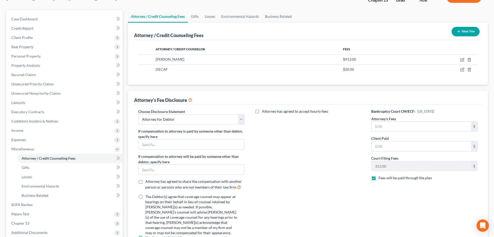
scroll to position [25, 0]
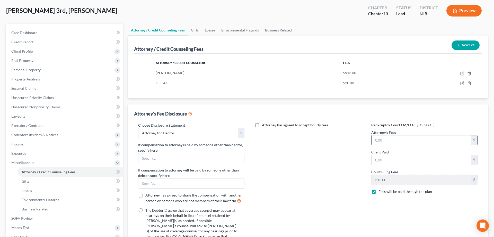
click at [393, 143] on input "text" at bounding box center [422, 140] width 100 height 10
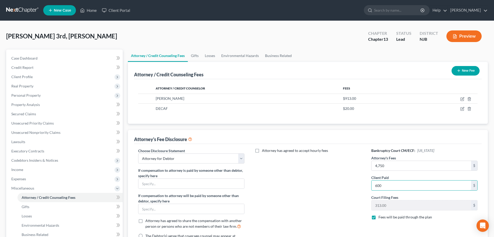
scroll to position [104, 0]
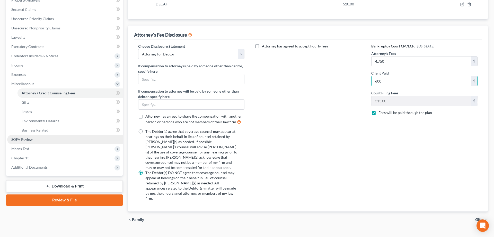
click at [19, 138] on span "SOFA Review" at bounding box center [21, 139] width 21 height 4
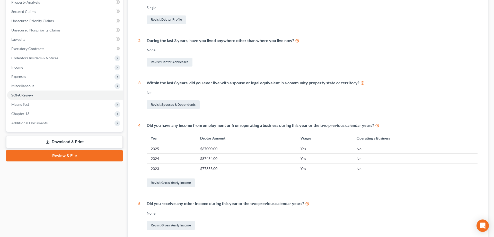
scroll to position [105, 0]
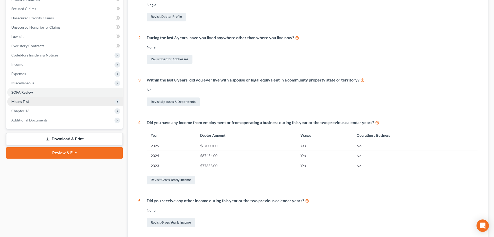
click at [28, 101] on span "Means Test" at bounding box center [20, 101] width 18 height 4
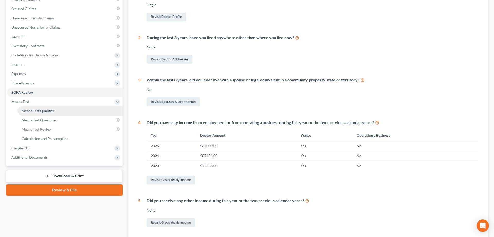
click at [55, 109] on link "Means Test Qualifier" at bounding box center [70, 110] width 105 height 9
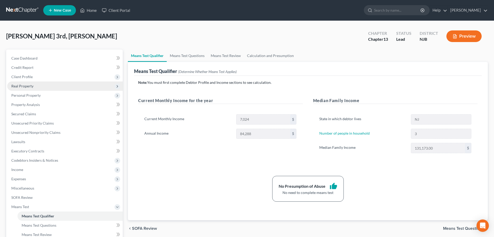
click at [22, 86] on span "Real Property" at bounding box center [22, 86] width 22 height 4
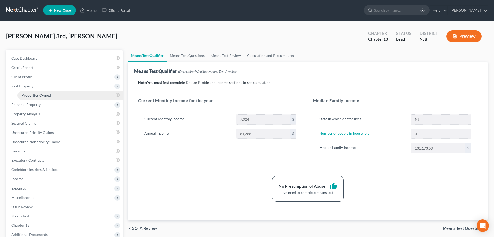
click at [42, 95] on span "Properties Owned" at bounding box center [36, 95] width 29 height 4
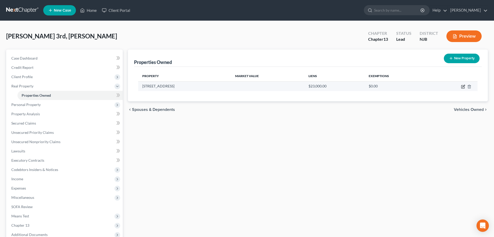
click at [463, 86] on icon "button" at bounding box center [463, 86] width 4 height 4
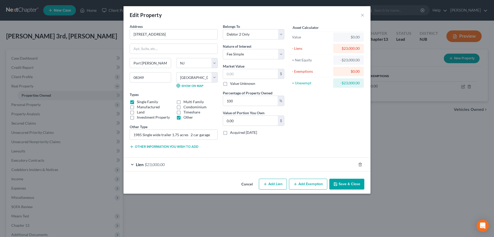
click at [300, 183] on button "Add Exemption" at bounding box center [308, 183] width 38 height 11
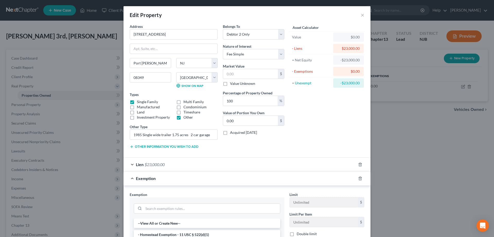
scroll to position [79, 0]
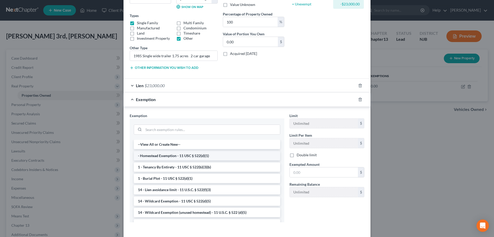
click at [159, 156] on li "- Homestead Exemption - 11 USC § 522(d)(1)" at bounding box center [207, 155] width 146 height 9
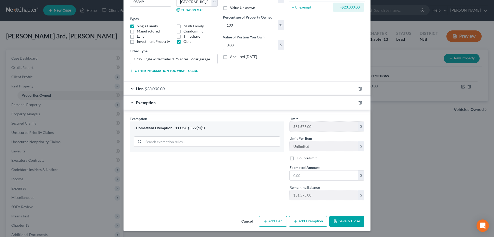
click at [360, 219] on button "Save & Close" at bounding box center [347, 221] width 35 height 11
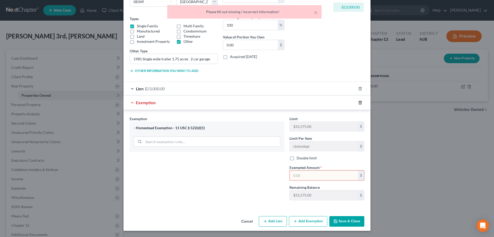
click at [360, 102] on line "button" at bounding box center [360, 102] width 0 height 1
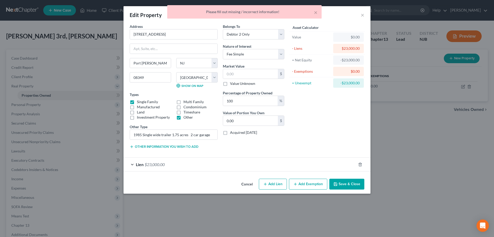
scroll to position [0, 0]
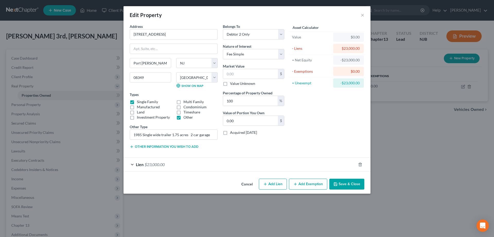
click at [338, 186] on icon "button" at bounding box center [336, 184] width 4 height 4
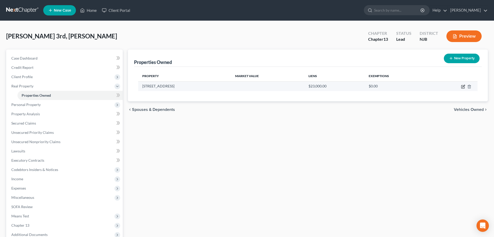
click at [463, 87] on icon "button" at bounding box center [464, 86] width 2 height 2
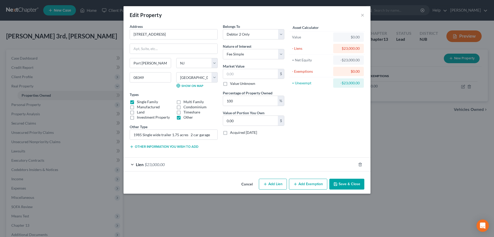
click at [151, 163] on span "$23,000.00" at bounding box center [155, 164] width 20 height 5
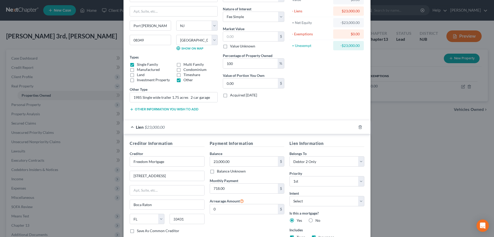
scroll to position [76, 0]
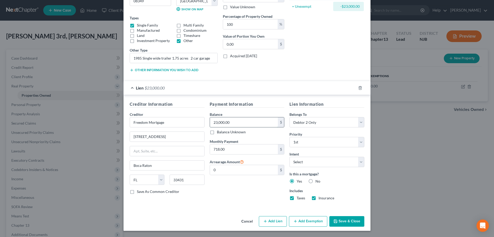
click at [217, 122] on input "23,000.00" at bounding box center [244, 122] width 68 height 10
click at [346, 220] on button "Save & Close" at bounding box center [347, 221] width 35 height 11
